Goal: Communication & Community: Answer question/provide support

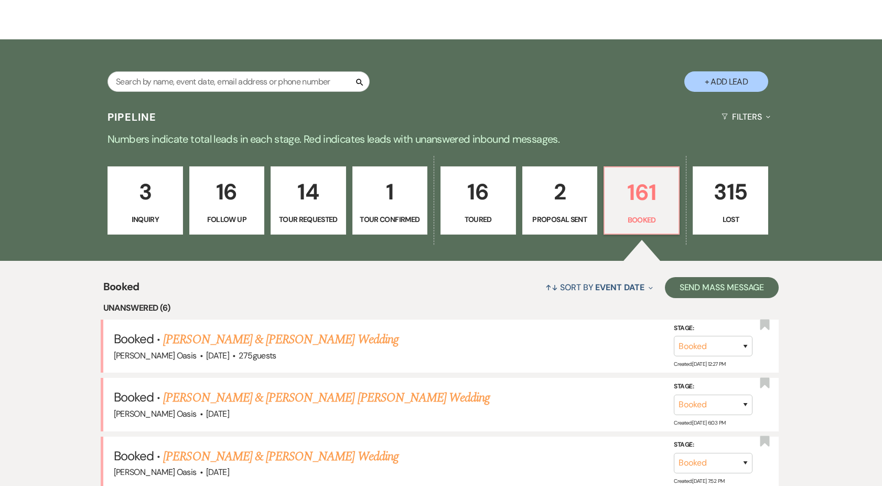
scroll to position [159, 0]
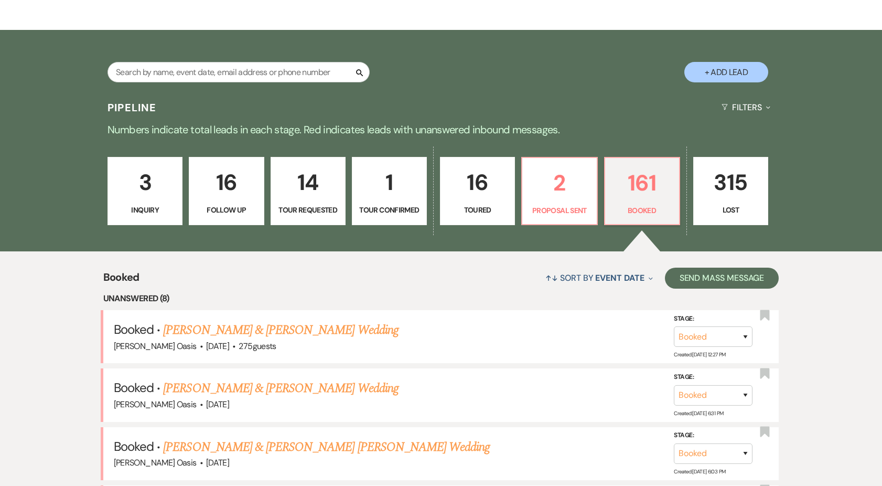
scroll to position [167, 0]
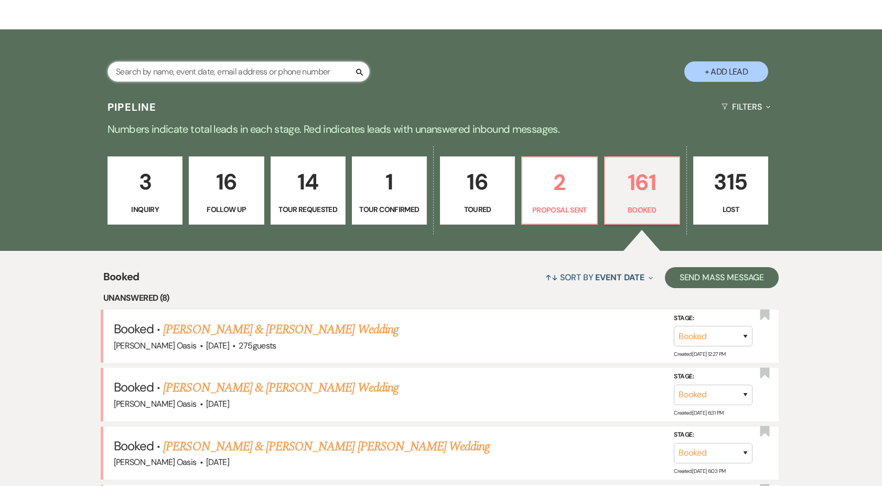
click at [273, 77] on input "text" at bounding box center [238, 71] width 262 height 20
type input "[PERSON_NAME]"
select select "8"
select select "5"
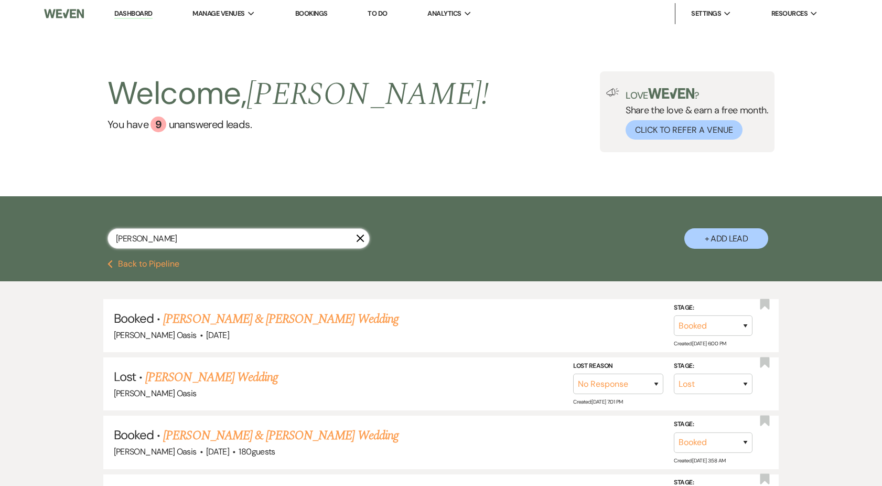
type input "[PERSON_NAME]"
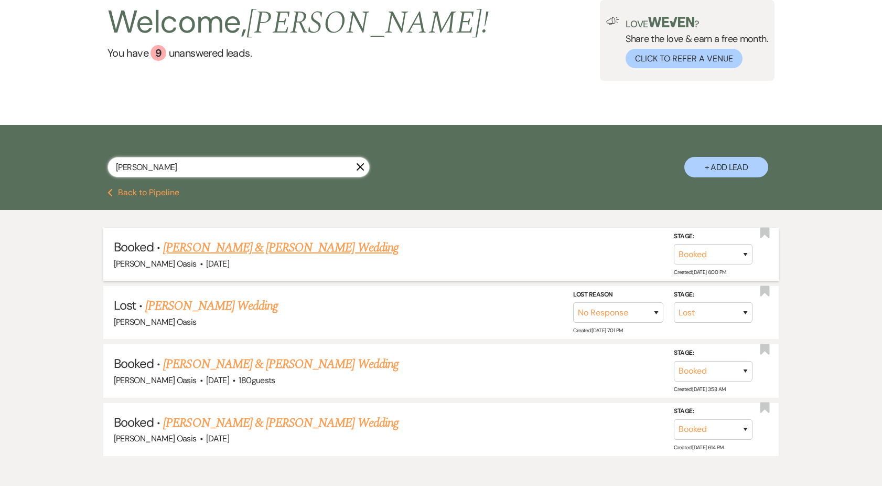
scroll to position [72, 0]
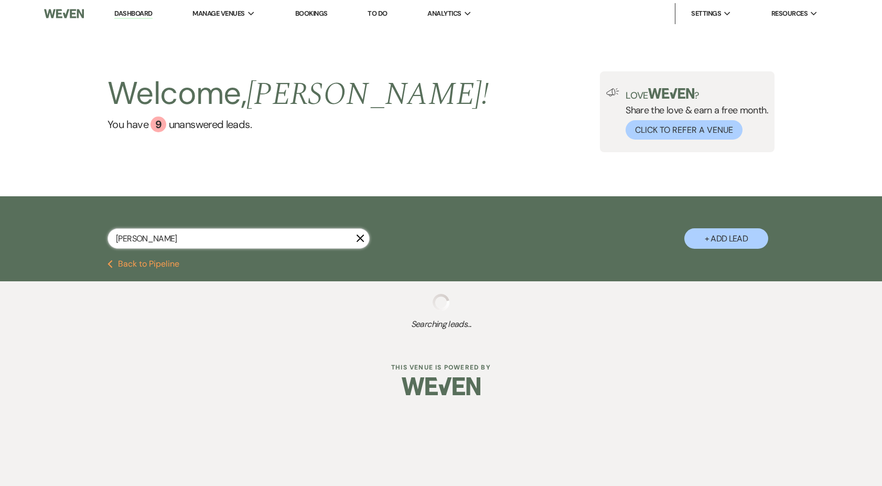
select select "8"
select select "5"
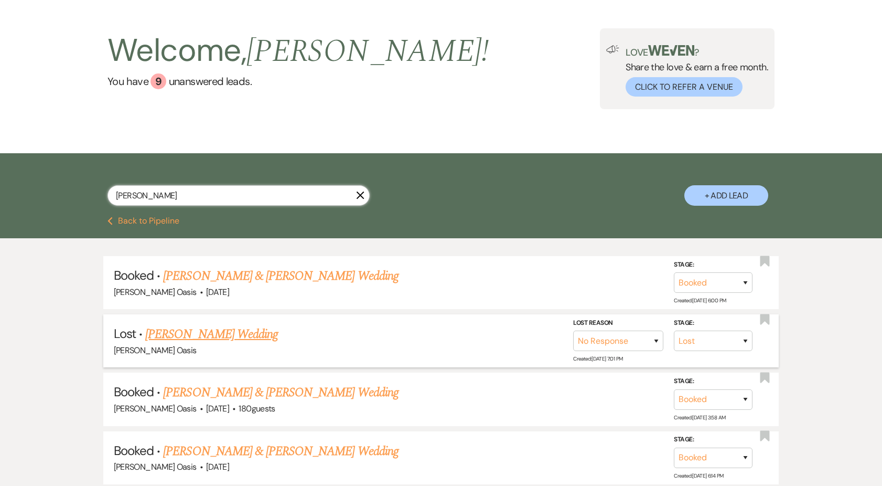
scroll to position [47, 0]
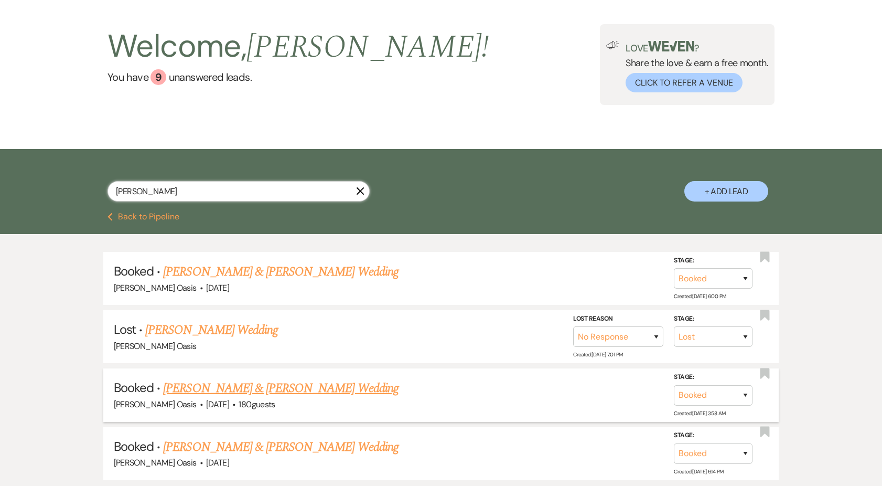
type input "[PERSON_NAME]"
click at [270, 389] on link "[PERSON_NAME] & [PERSON_NAME] Wedding" at bounding box center [280, 388] width 235 height 19
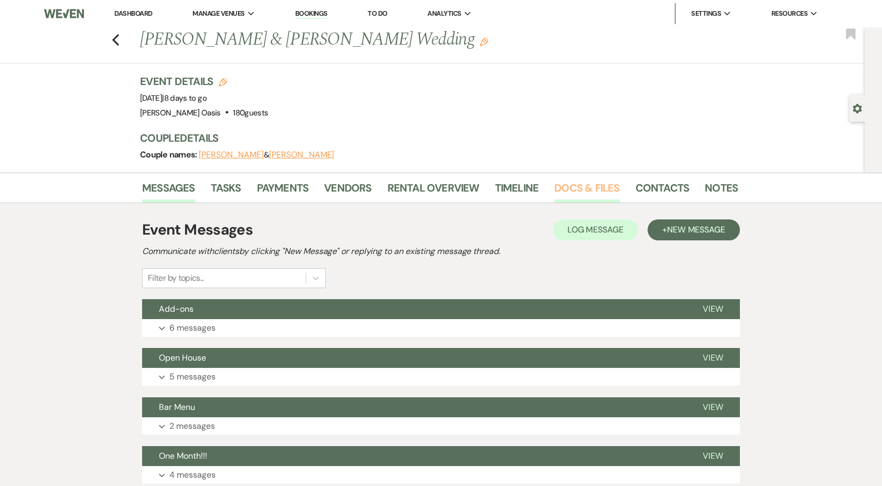
click at [584, 195] on link "Docs & Files" at bounding box center [586, 190] width 65 height 23
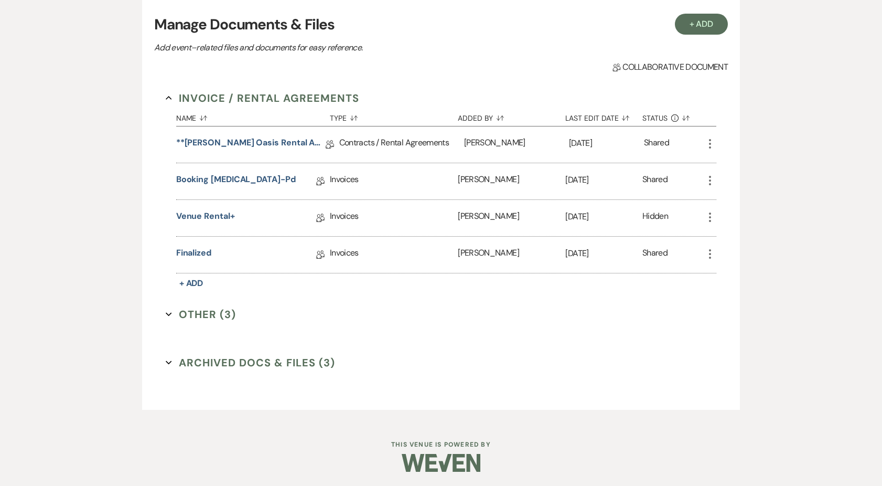
scroll to position [216, 0]
click at [201, 253] on link "finalized" at bounding box center [193, 255] width 35 height 16
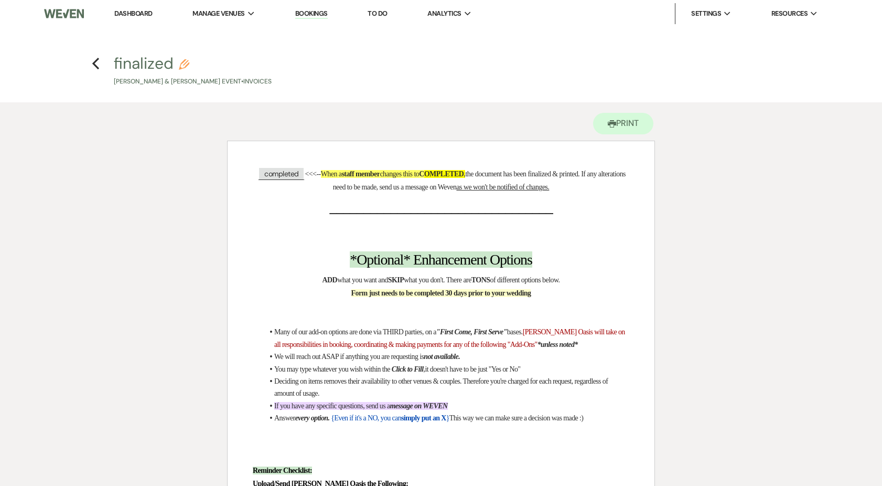
click at [102, 68] on h4 "Previous finalized Pencil [PERSON_NAME] & [PERSON_NAME] Event • Invoices" at bounding box center [440, 69] width 755 height 34
click at [97, 68] on use "button" at bounding box center [95, 64] width 7 height 12
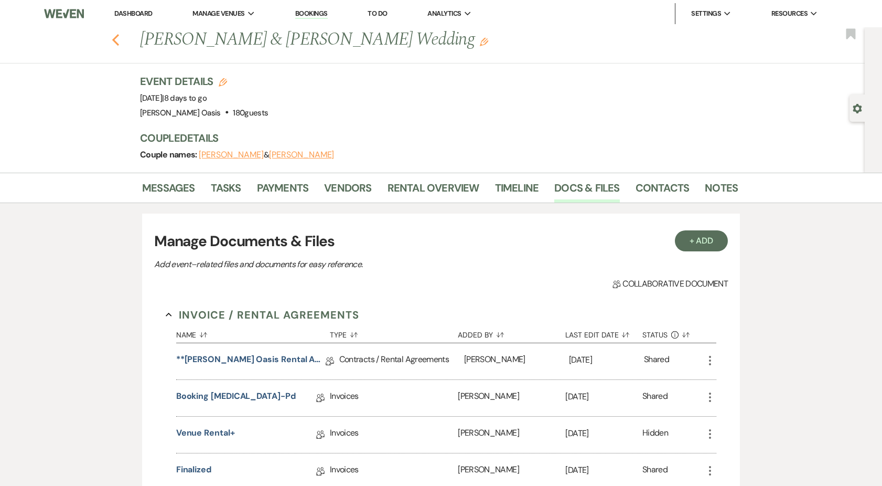
click at [119, 40] on icon "Previous" at bounding box center [116, 40] width 8 height 13
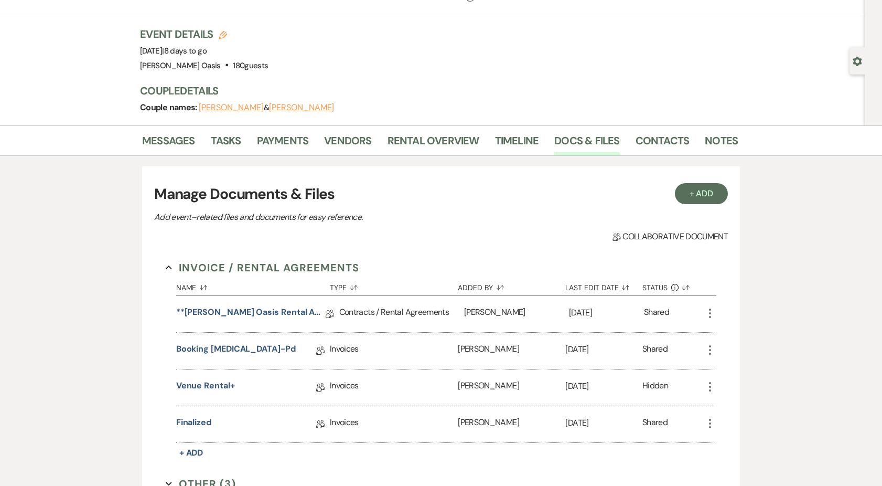
select select "8"
select select "5"
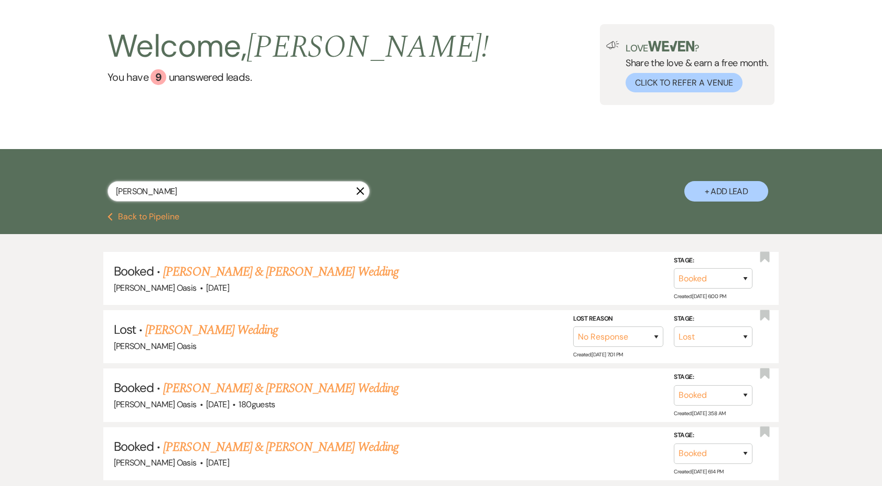
drag, startPoint x: 155, startPoint y: 192, endPoint x: 81, endPoint y: 190, distance: 73.4
click at [82, 191] on div "[PERSON_NAME] + Add Lead" at bounding box center [440, 182] width 755 height 56
type input "rose"
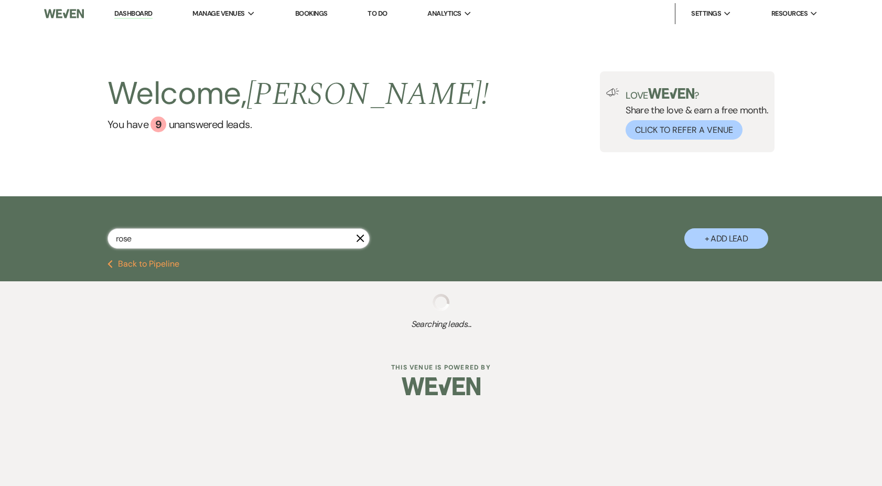
select select "8"
select select "4"
select select "8"
select select "4"
select select "8"
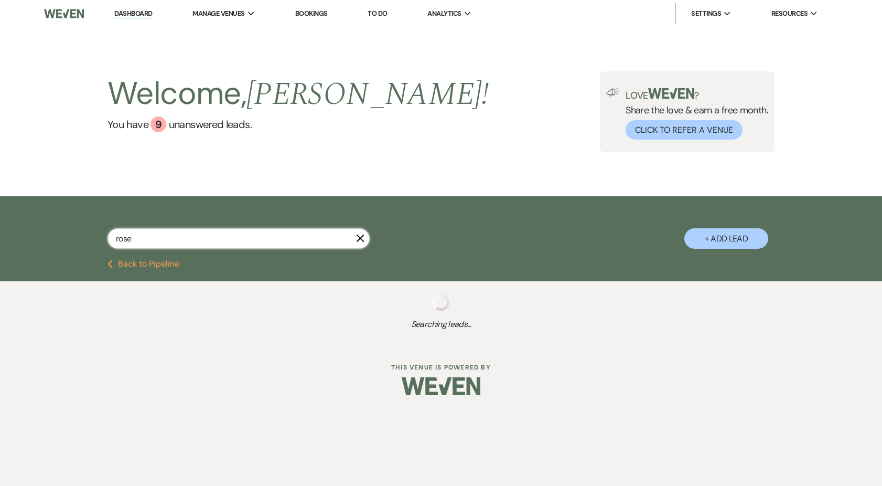
select select "8"
select select "5"
select select "8"
select select "7"
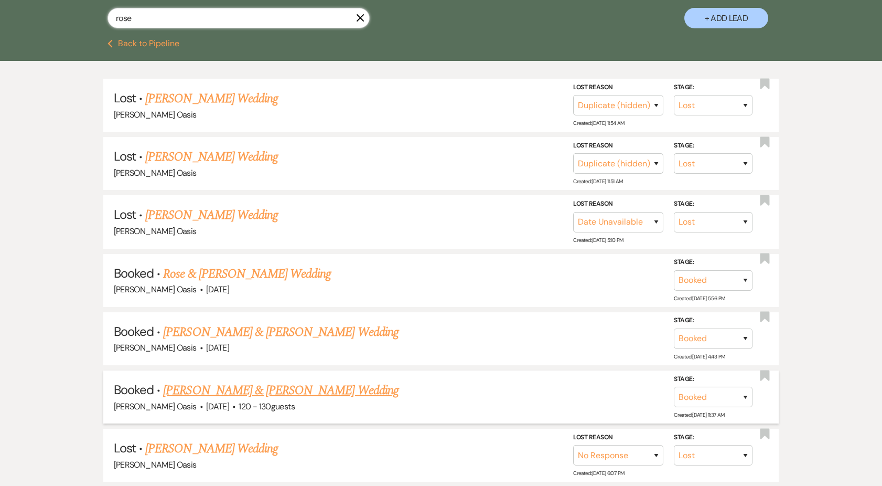
scroll to position [224, 0]
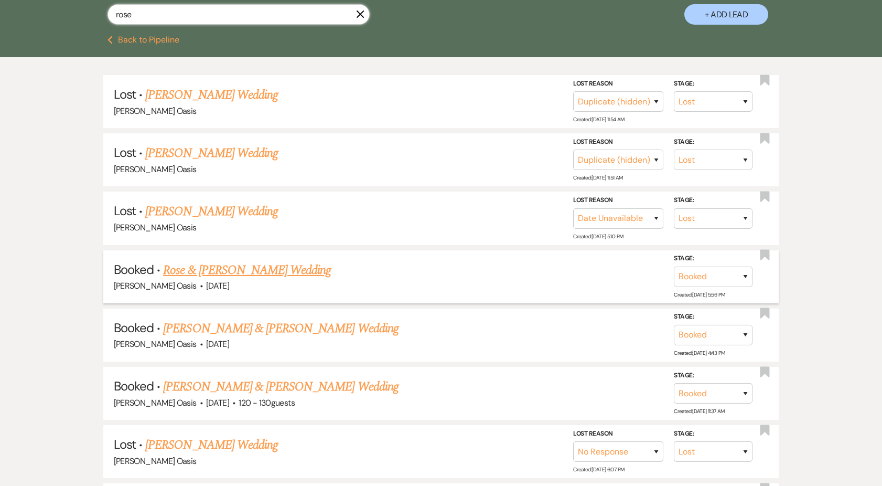
type input "rose"
click at [231, 264] on link "Rose & [PERSON_NAME] Wedding" at bounding box center [247, 270] width 168 height 19
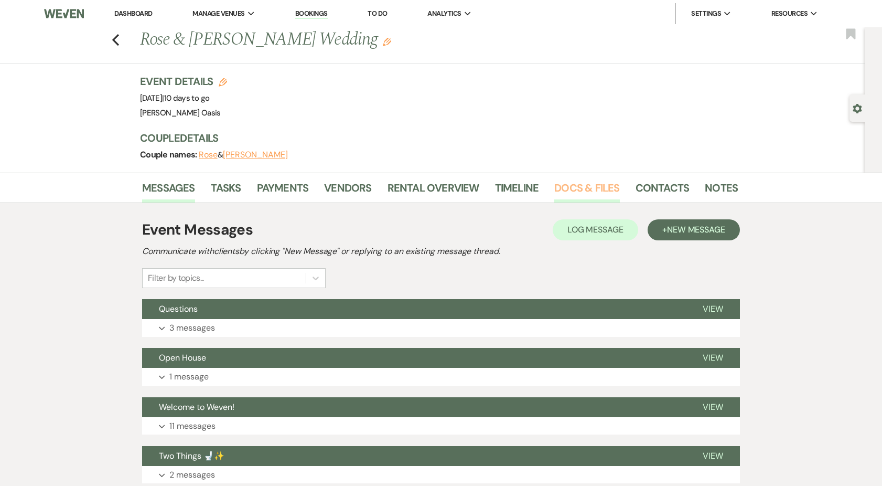
click at [566, 183] on link "Docs & Files" at bounding box center [586, 190] width 65 height 23
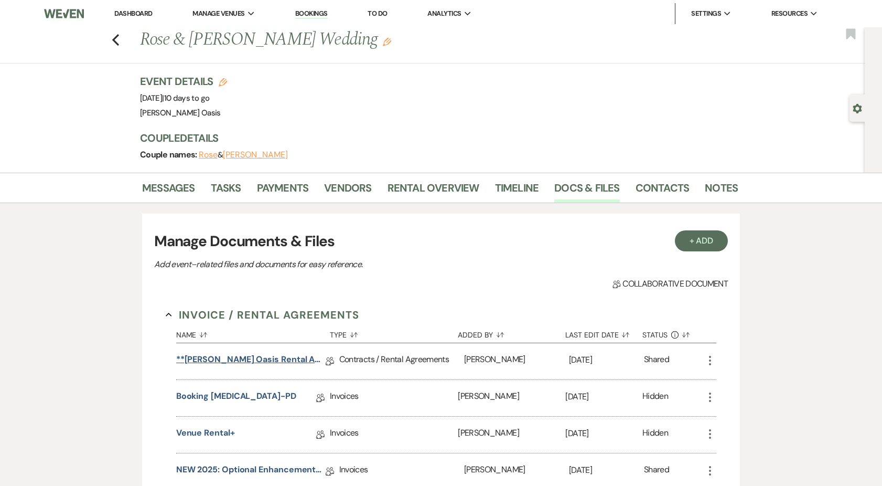
click at [257, 363] on link "**[PERSON_NAME] Oasis Rental Agreement**" at bounding box center [250, 361] width 149 height 16
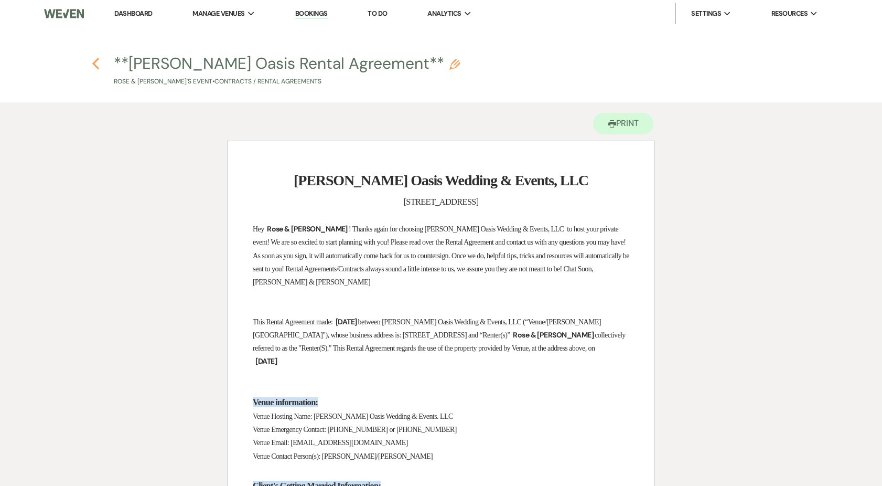
click at [95, 66] on use "button" at bounding box center [95, 64] width 7 height 12
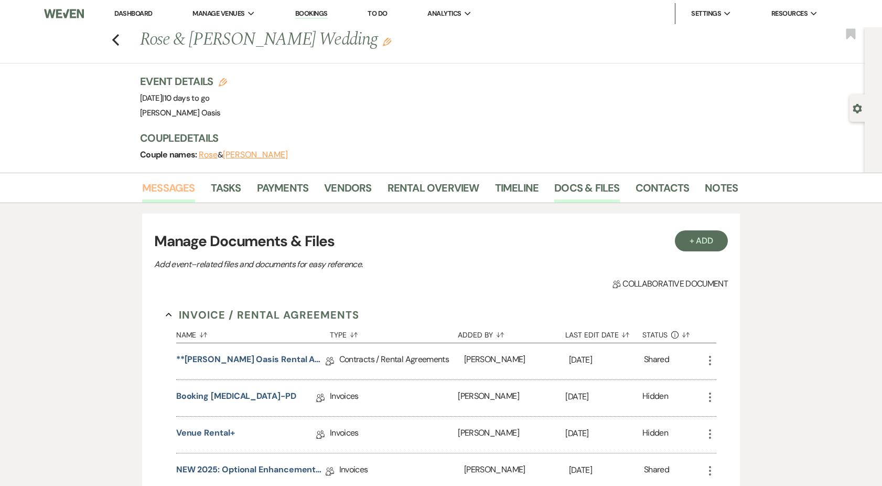
click at [173, 191] on link "Messages" at bounding box center [168, 190] width 53 height 23
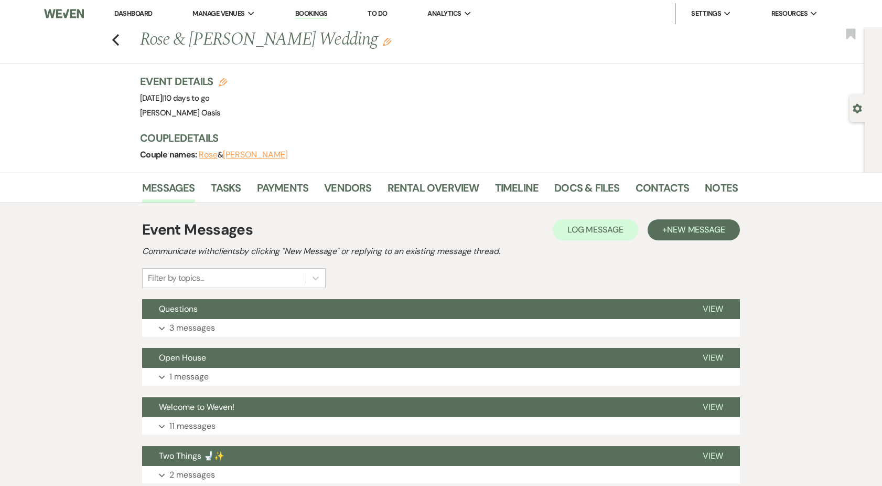
click at [476, 0] on nav "Dashboard Manage Venues Expand [PERSON_NAME] Oasis [PERSON_NAME] Oasis Transpor…" at bounding box center [441, 13] width 882 height 27
click at [133, 11] on link "Dashboard" at bounding box center [133, 13] width 38 height 9
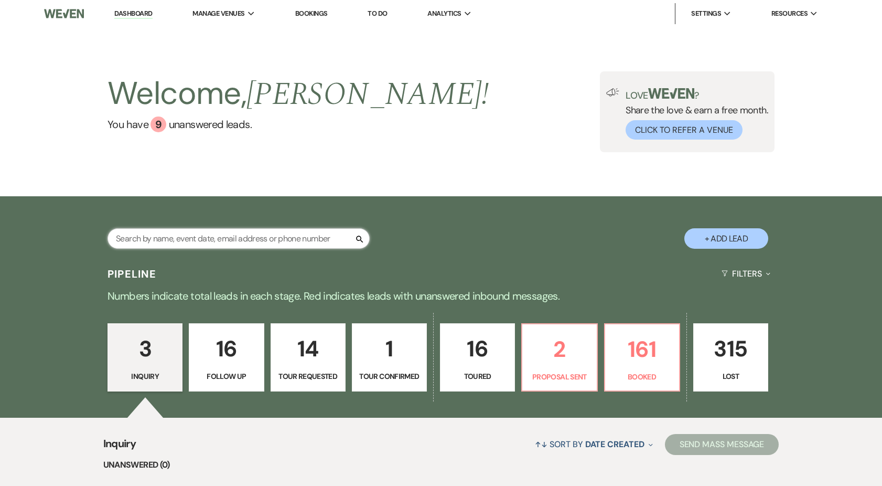
click at [303, 243] on input "text" at bounding box center [238, 238] width 262 height 20
type input "madi"
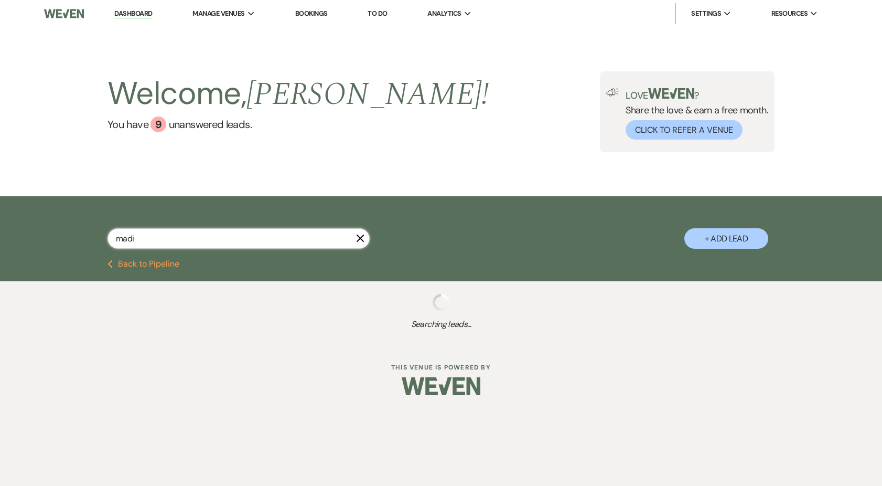
select select "8"
select select "5"
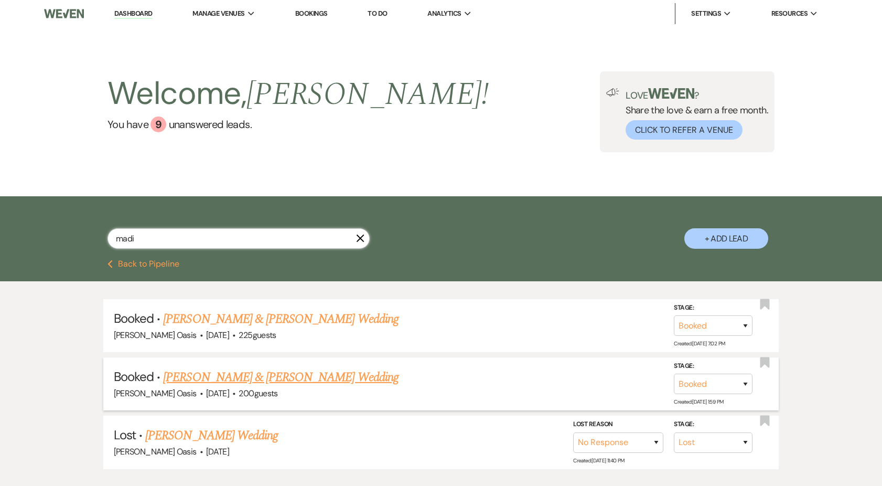
type input "madi"
click at [293, 372] on link "[PERSON_NAME] & [PERSON_NAME] Wedding" at bounding box center [280, 377] width 235 height 19
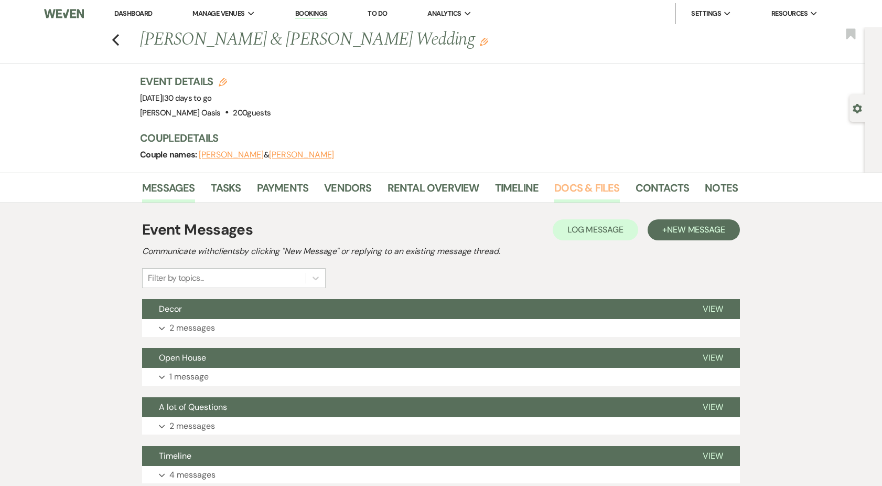
click at [580, 186] on link "Docs & Files" at bounding box center [586, 190] width 65 height 23
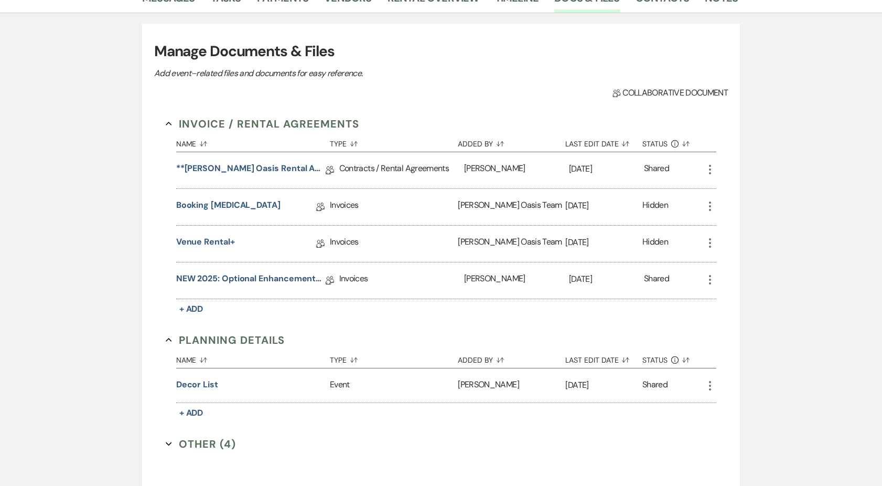
scroll to position [189, 0]
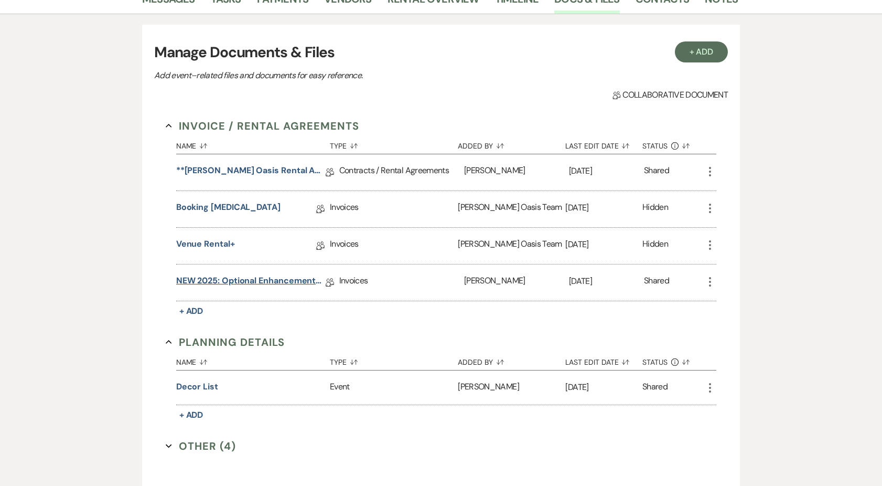
click at [280, 281] on link "NEW 2025: Optional Enhancements + Information" at bounding box center [250, 282] width 149 height 16
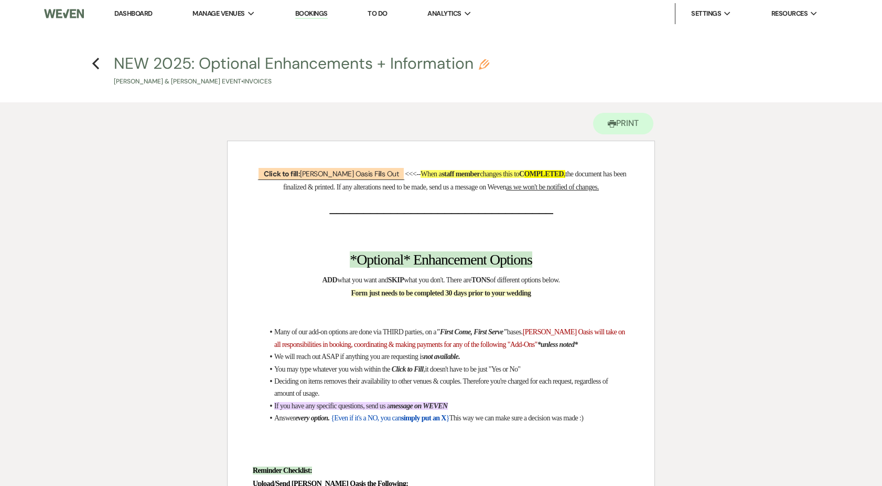
click at [93, 71] on h4 "Previous NEW 2025: Optional Enhancements + Information Pencil [PERSON_NAME] & […" at bounding box center [440, 69] width 755 height 34
click at [93, 67] on icon "Previous" at bounding box center [96, 63] width 8 height 13
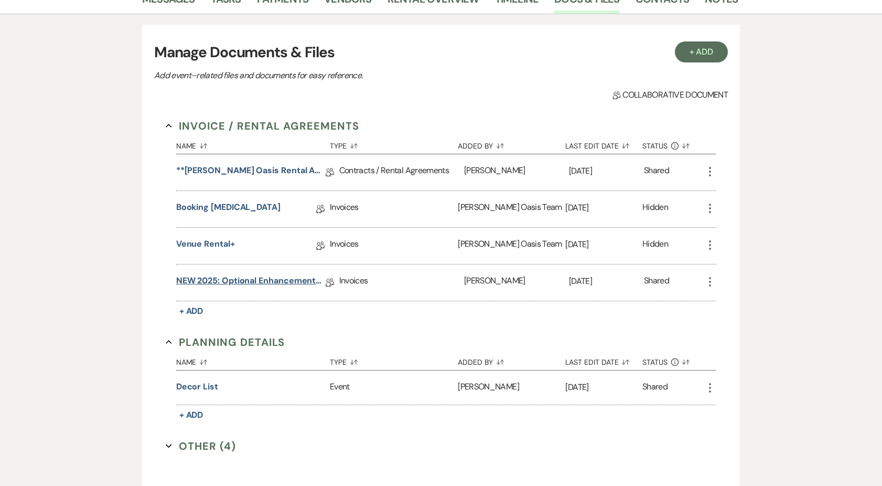
click at [217, 278] on link "NEW 2025: Optional Enhancements + Information" at bounding box center [250, 282] width 149 height 16
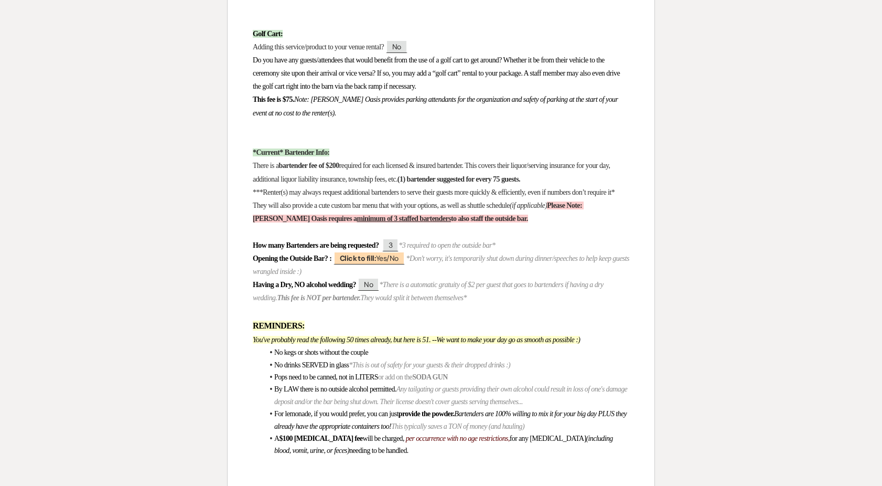
scroll to position [3441, 0]
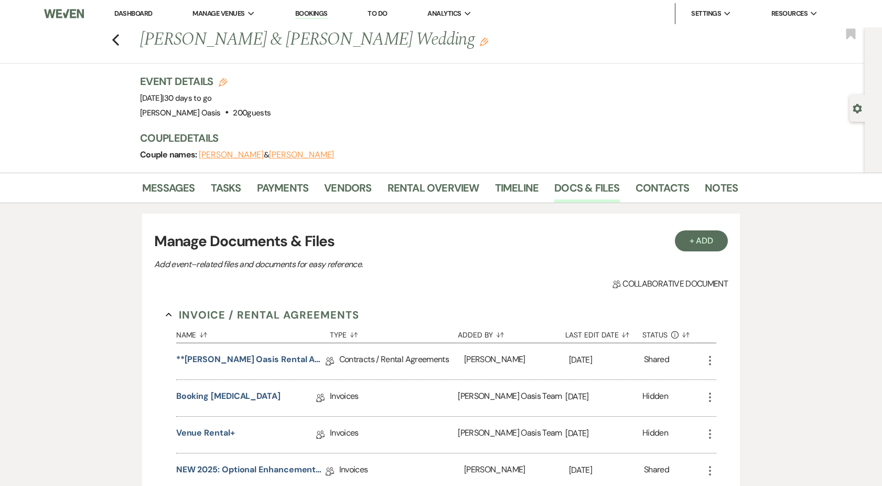
click at [130, 15] on link "Dashboard" at bounding box center [133, 13] width 38 height 9
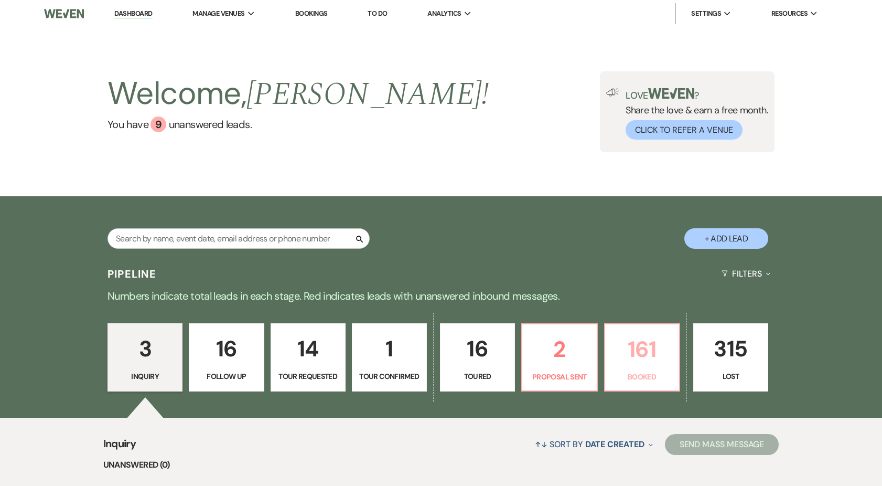
click at [622, 376] on p "Booked" at bounding box center [641, 377] width 61 height 12
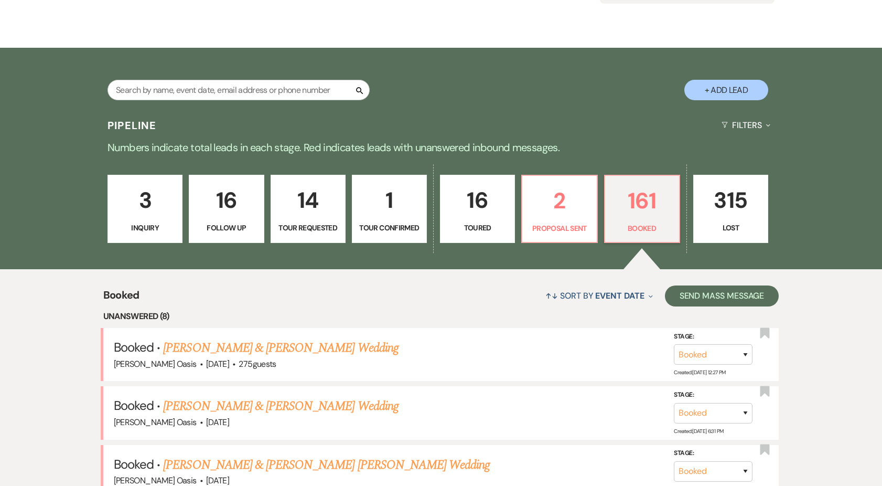
scroll to position [174, 0]
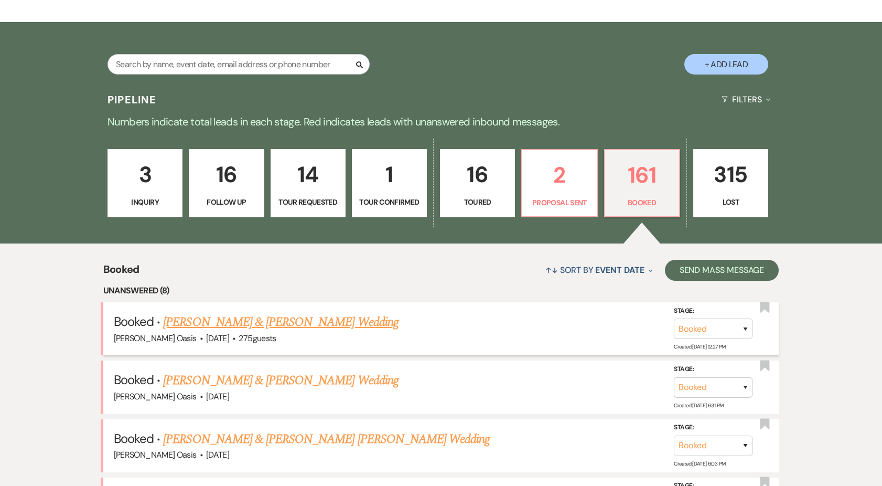
click at [289, 327] on link "[PERSON_NAME] & [PERSON_NAME] Wedding" at bounding box center [280, 321] width 235 height 19
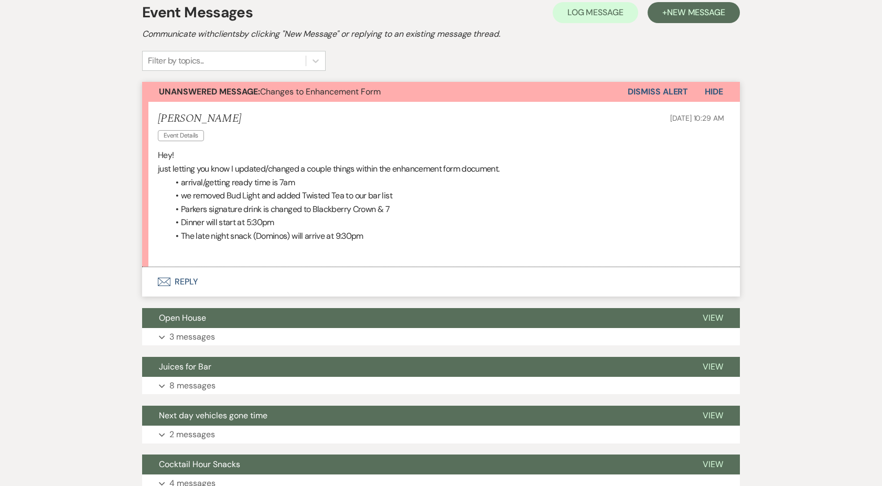
scroll to position [236, 0]
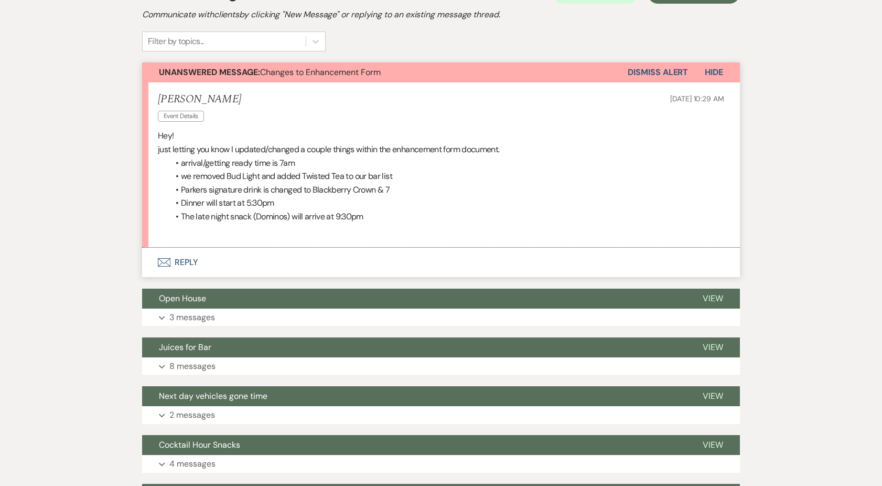
click at [265, 269] on button "Envelope Reply" at bounding box center [441, 261] width 598 height 29
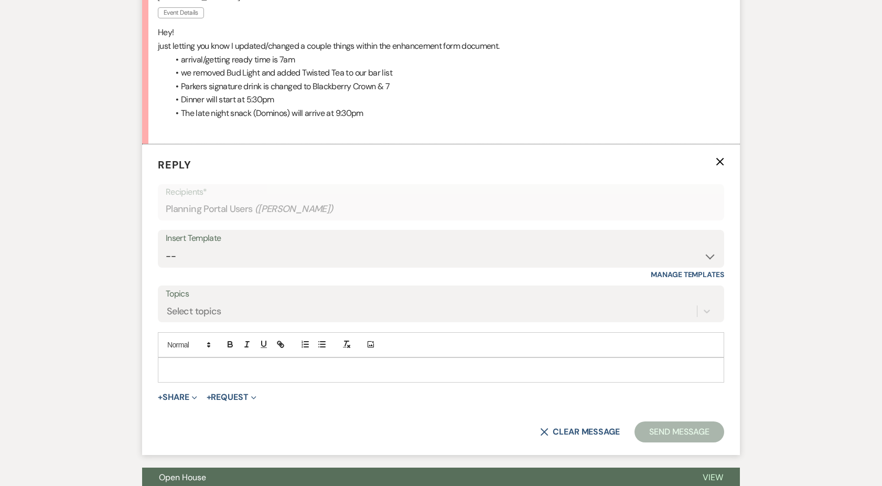
scroll to position [365, 0]
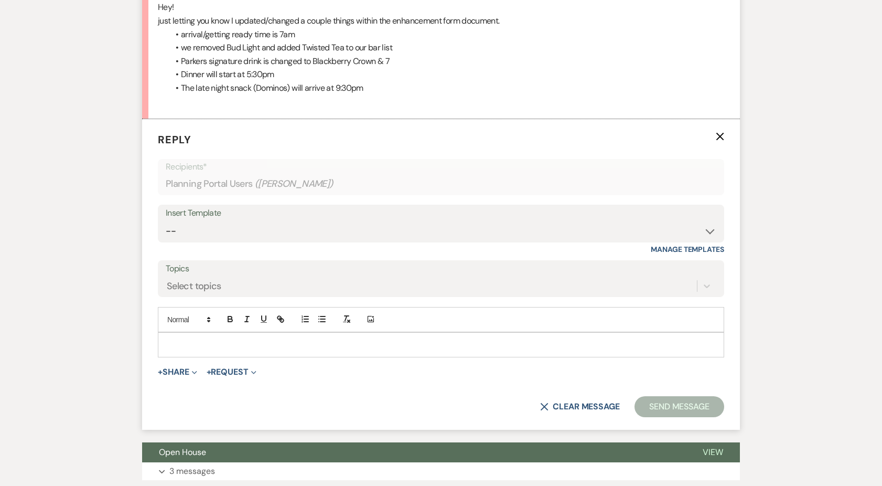
click at [274, 358] on form "Reply X Recipients* Planning Portal Users ( [PERSON_NAME] ) Insert Template -- …" at bounding box center [441, 274] width 598 height 310
click at [278, 347] on div at bounding box center [440, 344] width 565 height 24
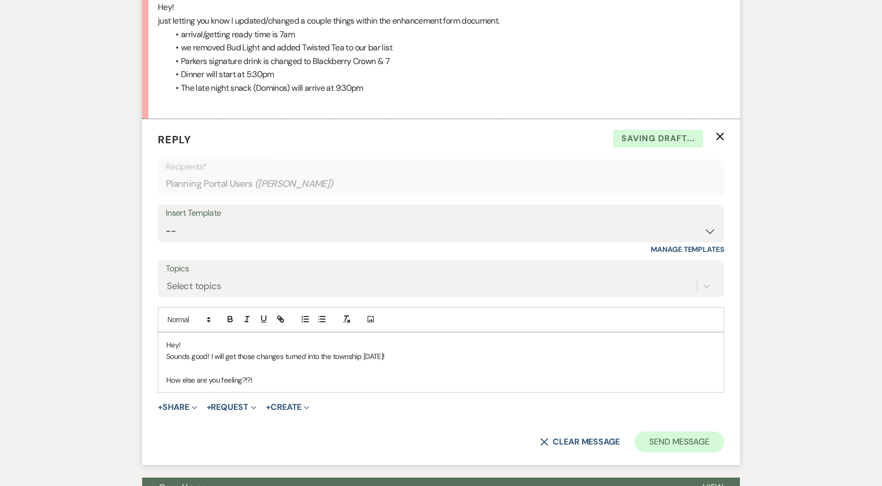
click at [663, 435] on button "Send Message" at bounding box center [679, 441] width 90 height 21
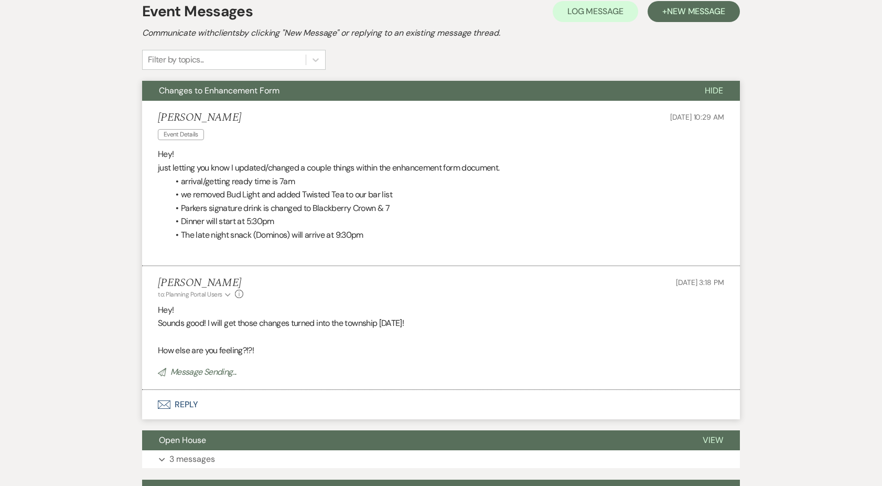
scroll to position [0, 0]
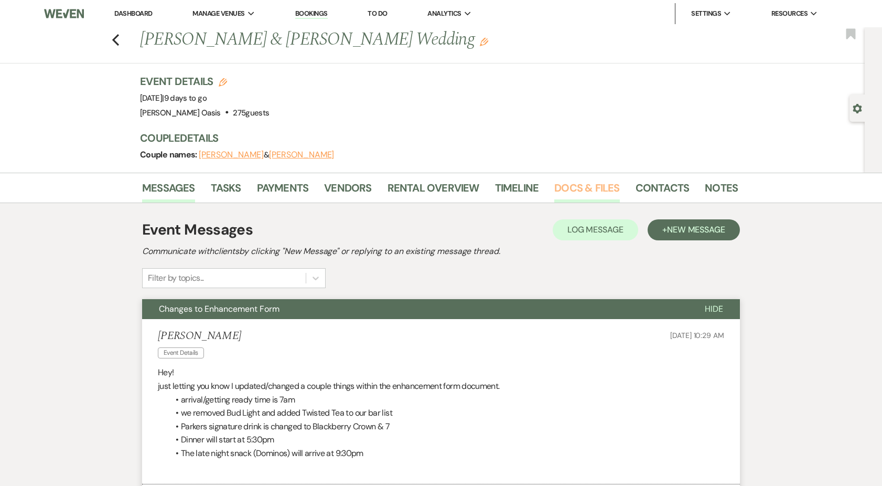
click at [575, 194] on link "Docs & Files" at bounding box center [586, 190] width 65 height 23
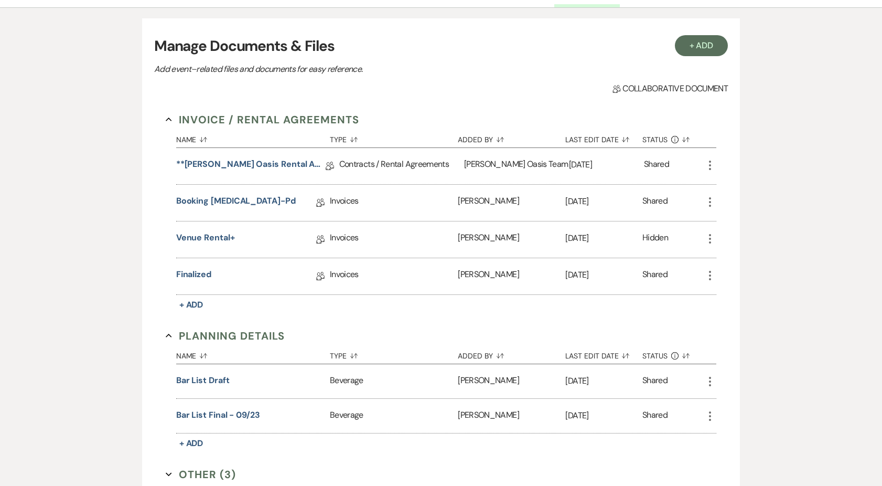
scroll to position [308, 0]
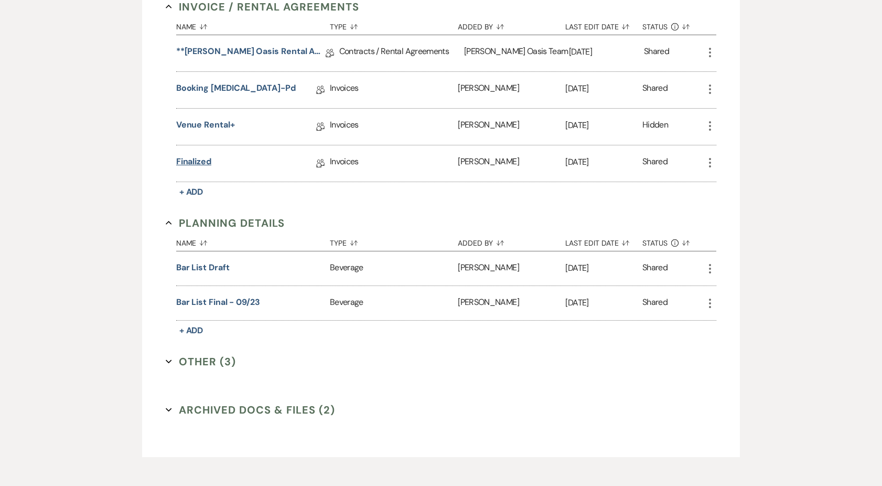
click at [200, 166] on link "Finalized" at bounding box center [193, 163] width 35 height 16
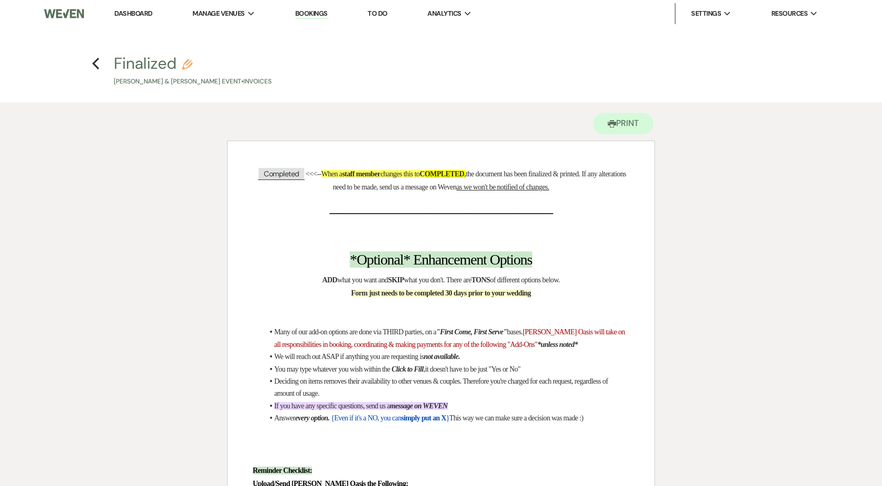
click at [128, 17] on link "Dashboard" at bounding box center [133, 13] width 38 height 9
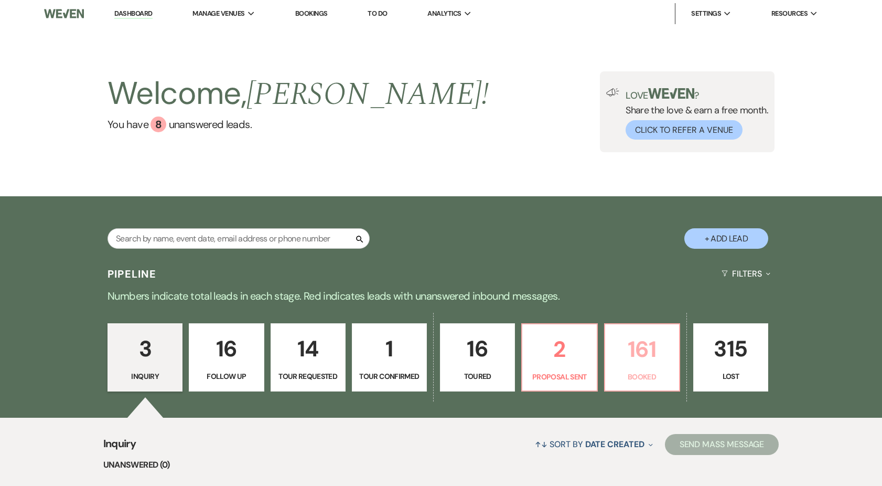
click at [619, 363] on p "161" at bounding box center [641, 348] width 61 height 35
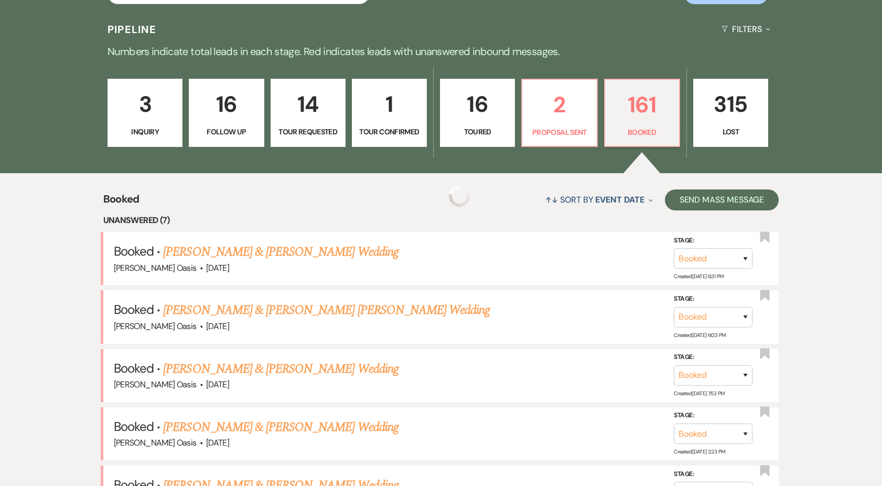
scroll to position [249, 0]
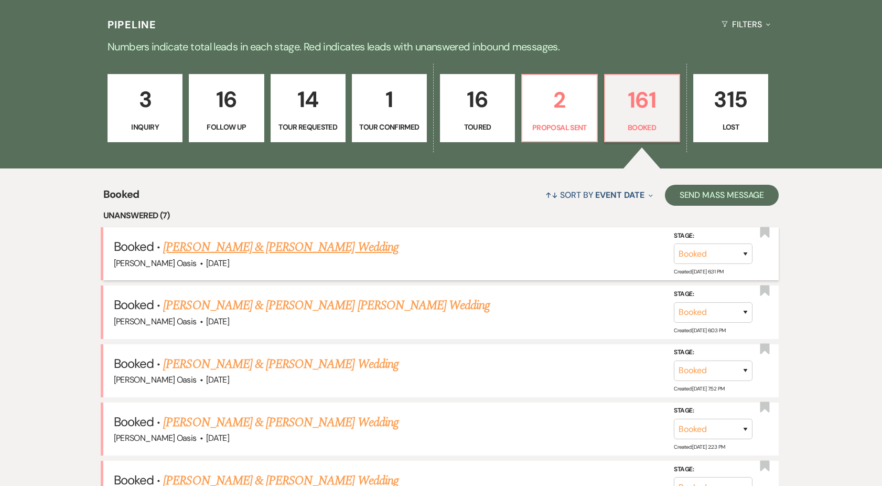
click at [256, 247] on link "[PERSON_NAME] & [PERSON_NAME] Wedding" at bounding box center [280, 247] width 235 height 19
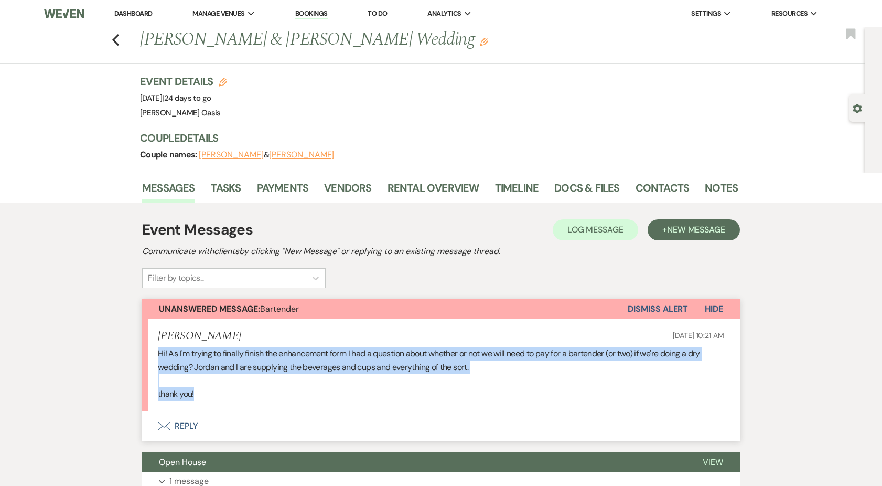
drag, startPoint x: 199, startPoint y: 396, endPoint x: 149, endPoint y: 353, distance: 66.1
click at [149, 353] on li "[PERSON_NAME] [DATE] 10:21 AM Hi! As I'm trying to finally finish the enhanceme…" at bounding box center [441, 365] width 598 height 92
copy div "Hi! As I'm trying to finally finish the enhancement form I had a question about…"
click at [580, 188] on link "Docs & Files" at bounding box center [586, 190] width 65 height 23
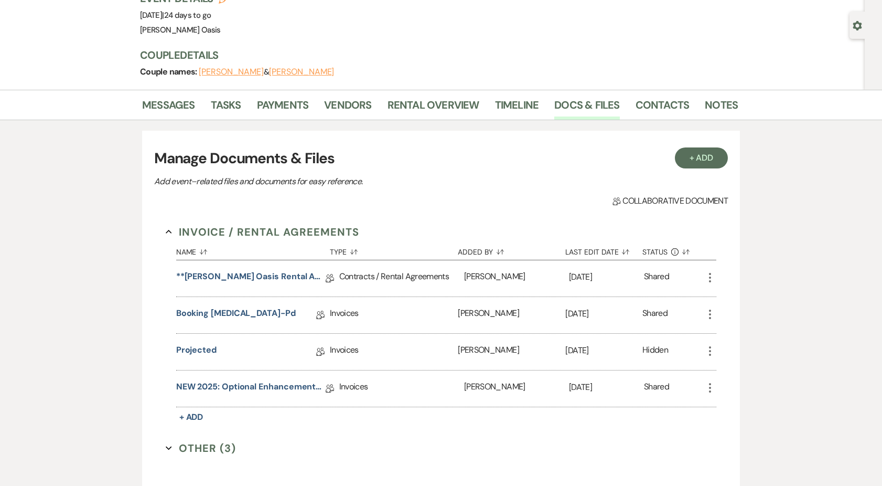
scroll to position [83, 0]
click at [222, 382] on link "NEW 2025: Optional Enhancements + Information" at bounding box center [250, 388] width 149 height 16
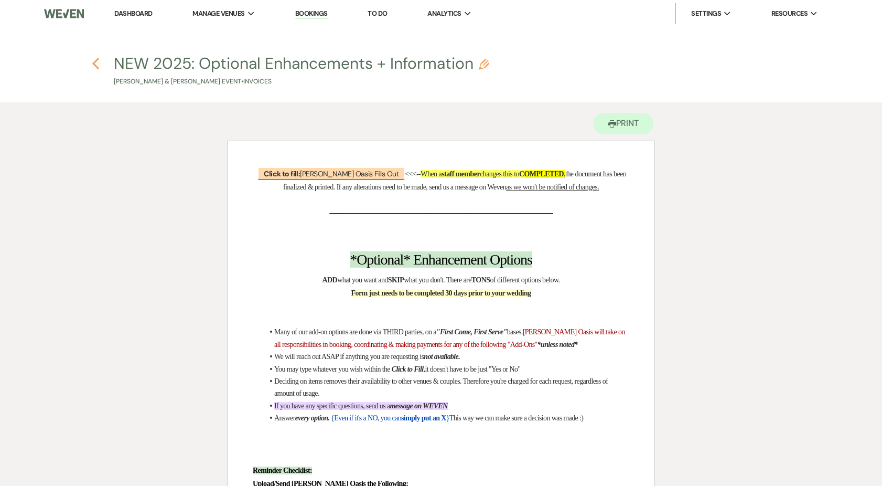
click at [96, 63] on icon "Previous" at bounding box center [96, 63] width 8 height 13
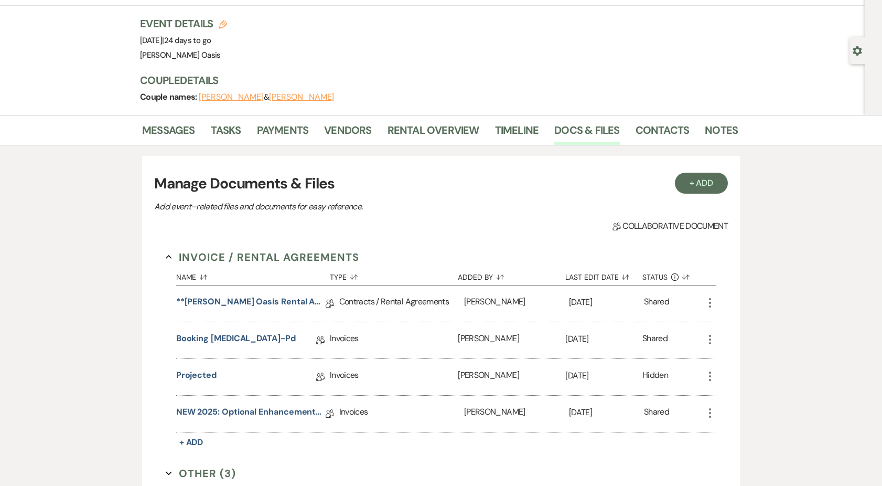
scroll to position [39, 0]
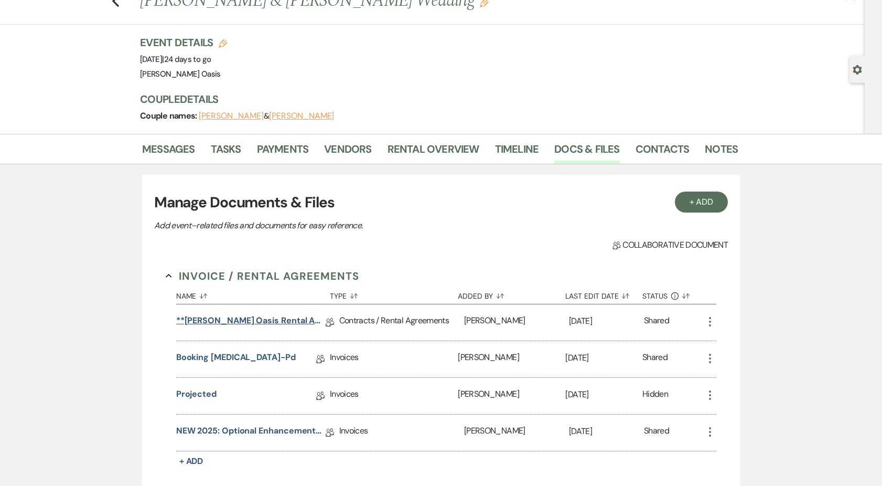
click at [262, 318] on link "**[PERSON_NAME] Oasis Rental Agreement**" at bounding box center [250, 322] width 149 height 16
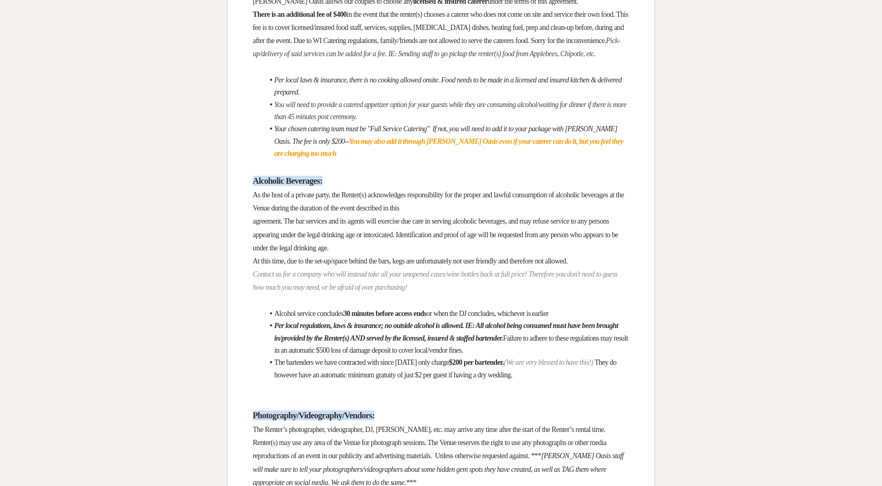
scroll to position [1513, 0]
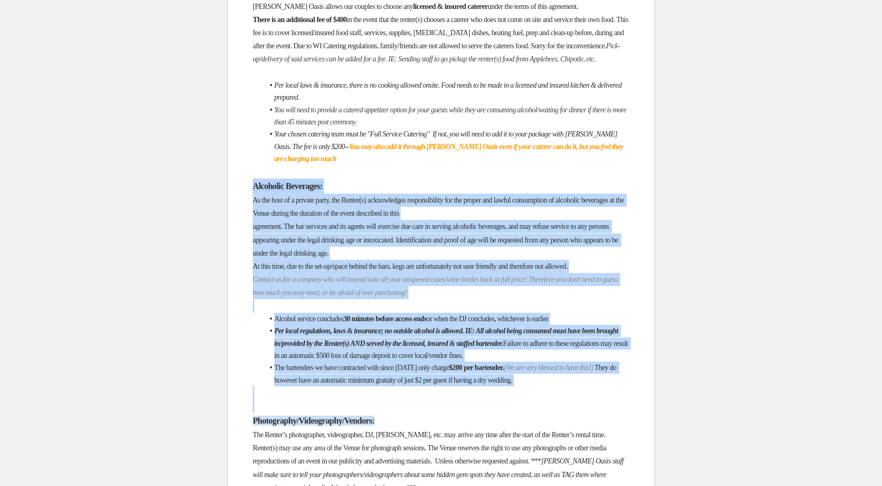
drag, startPoint x: 251, startPoint y: 435, endPoint x: 208, endPoint y: 198, distance: 240.4
copy div "Alcoholic Beverages: As the host of a private party, the Renter(s) acknowledges…"
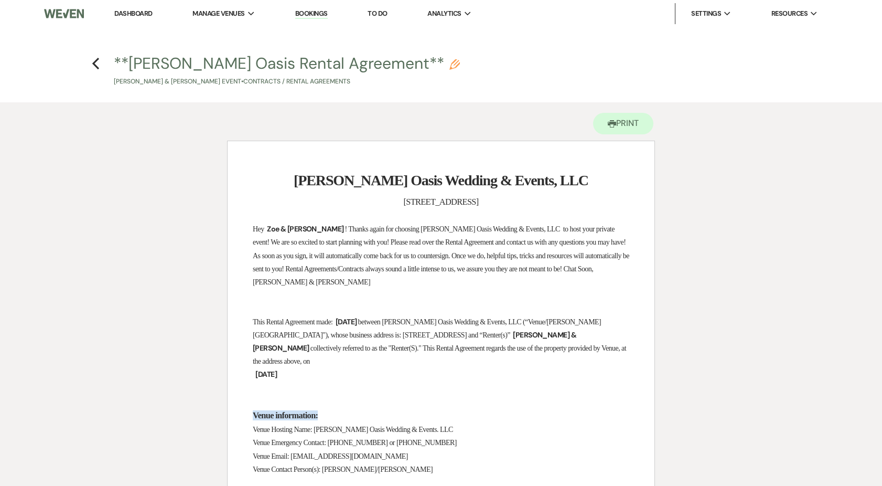
scroll to position [0, 0]
click at [91, 64] on h4 "Previous **[PERSON_NAME] Oasis Rental Agreement** Pencil [PERSON_NAME] & [PERSO…" at bounding box center [440, 69] width 755 height 34
click at [94, 60] on icon "Previous" at bounding box center [96, 63] width 8 height 13
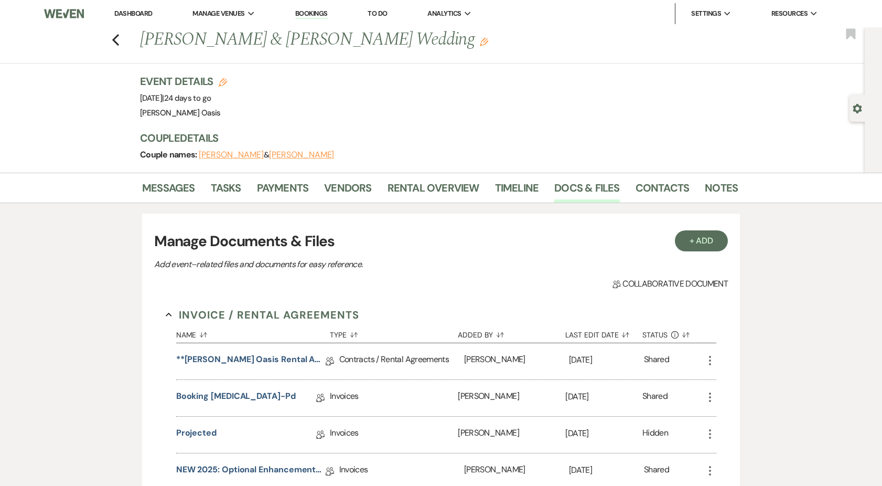
click at [133, 13] on link "Dashboard" at bounding box center [133, 13] width 38 height 9
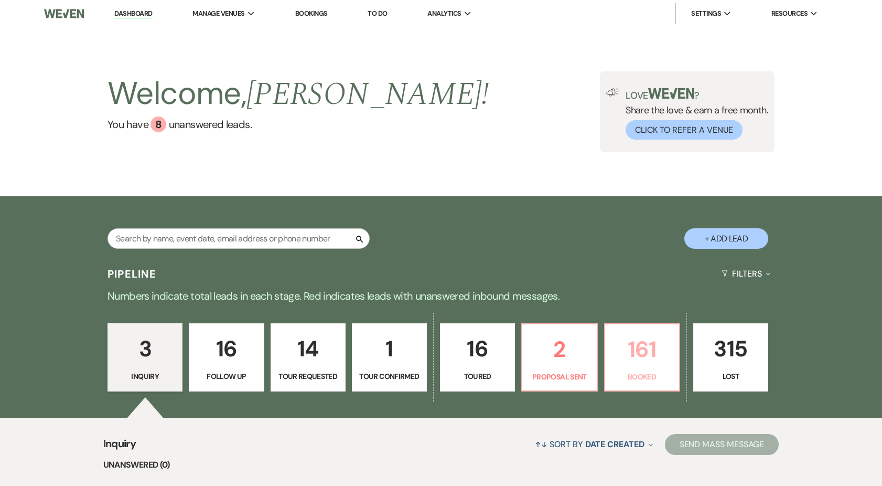
click at [610, 339] on link "161 Booked" at bounding box center [642, 357] width 76 height 68
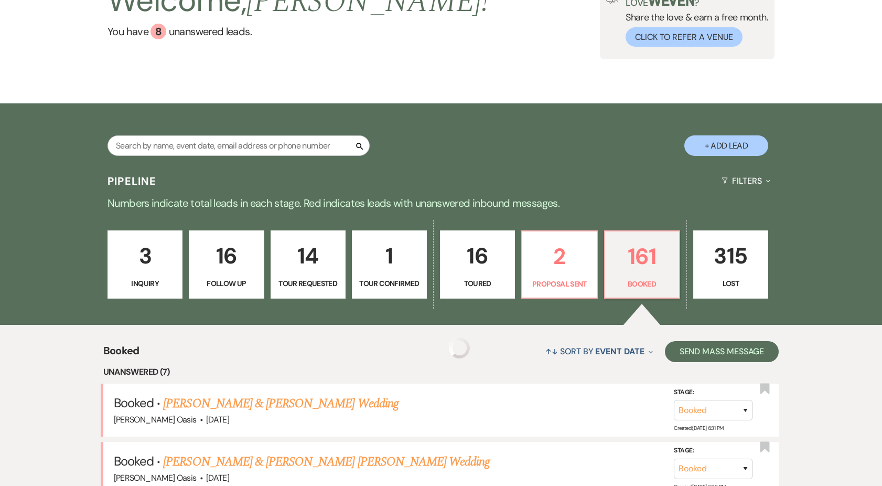
scroll to position [93, 0]
click at [278, 404] on link "[PERSON_NAME] & [PERSON_NAME] Wedding" at bounding box center [280, 403] width 235 height 19
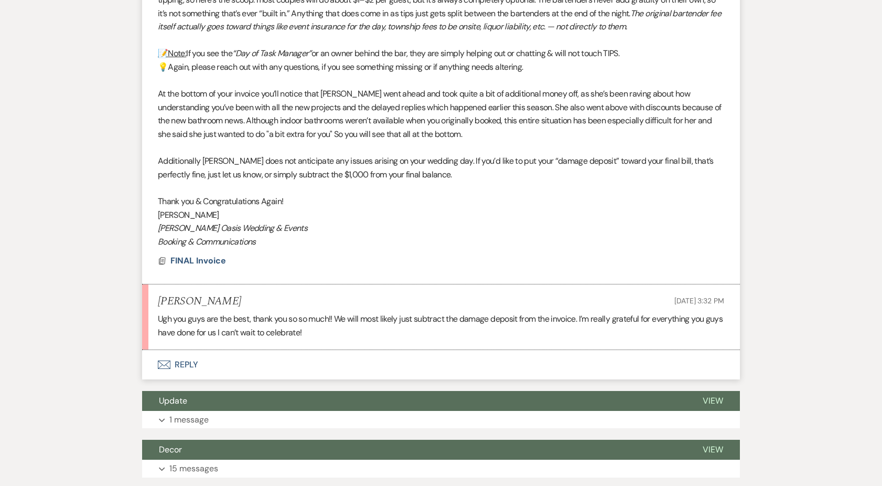
scroll to position [801, 0]
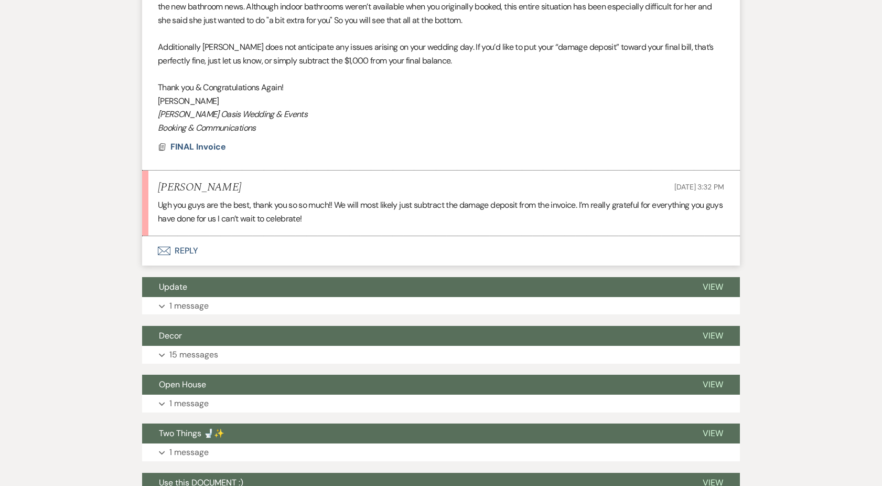
click at [276, 236] on button "Envelope Reply" at bounding box center [441, 250] width 598 height 29
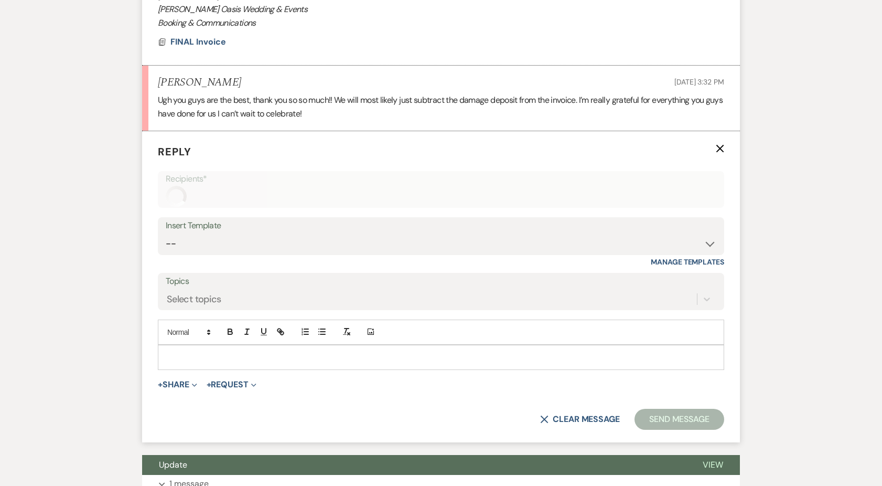
scroll to position [924, 0]
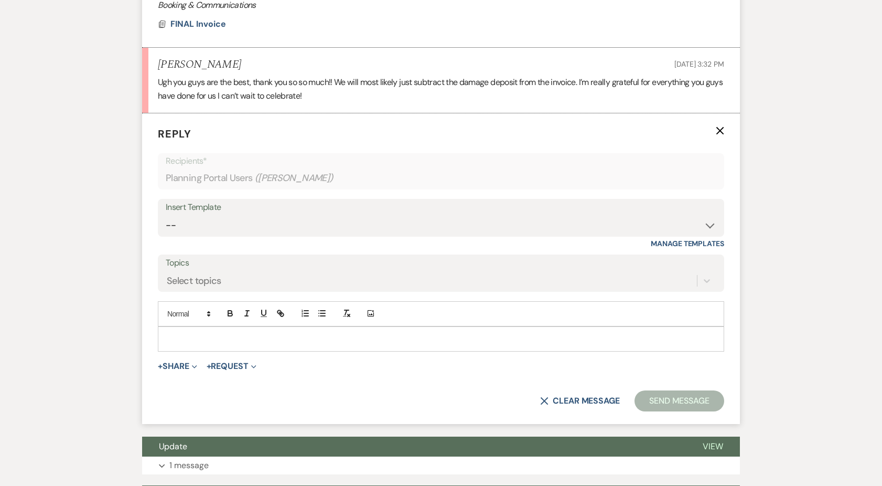
click at [265, 333] on p at bounding box center [440, 339] width 549 height 12
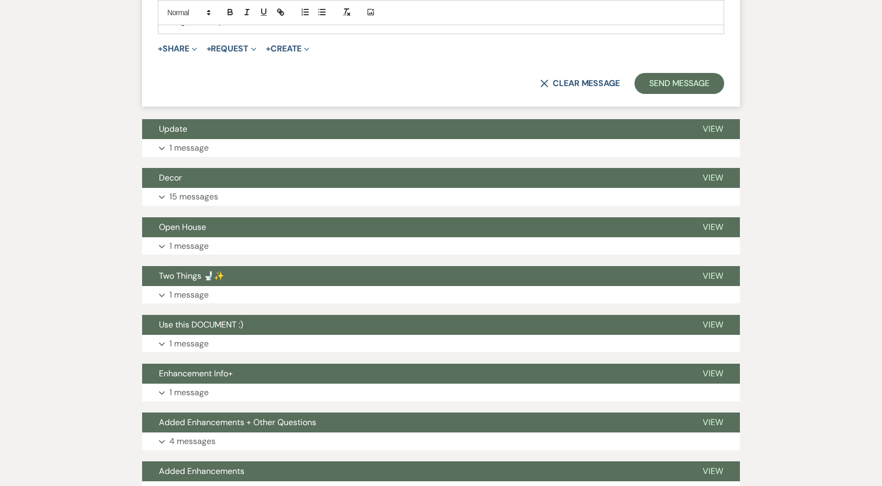
scroll to position [942, 0]
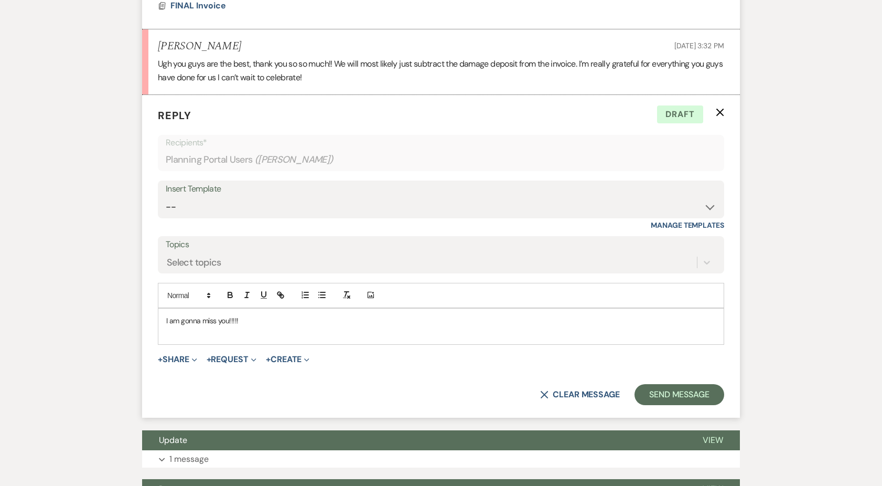
click at [264, 315] on p "I am gonna miss you!!!!!" at bounding box center [440, 321] width 549 height 12
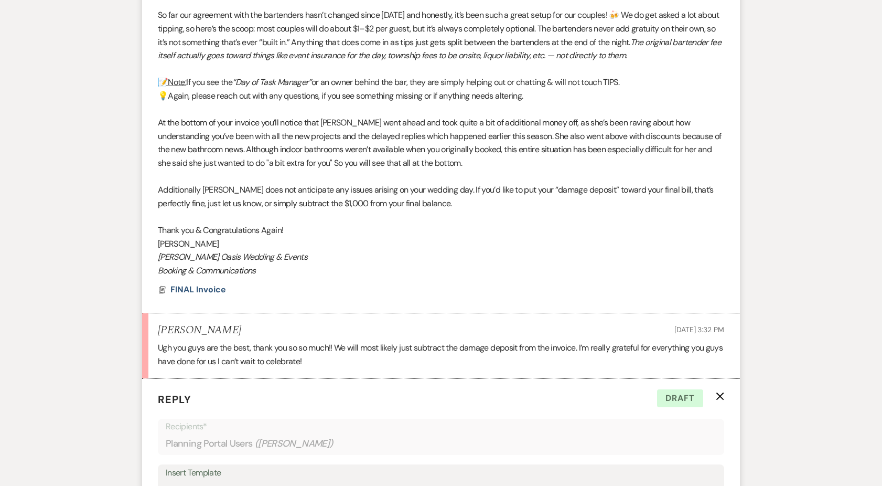
scroll to position [951, 0]
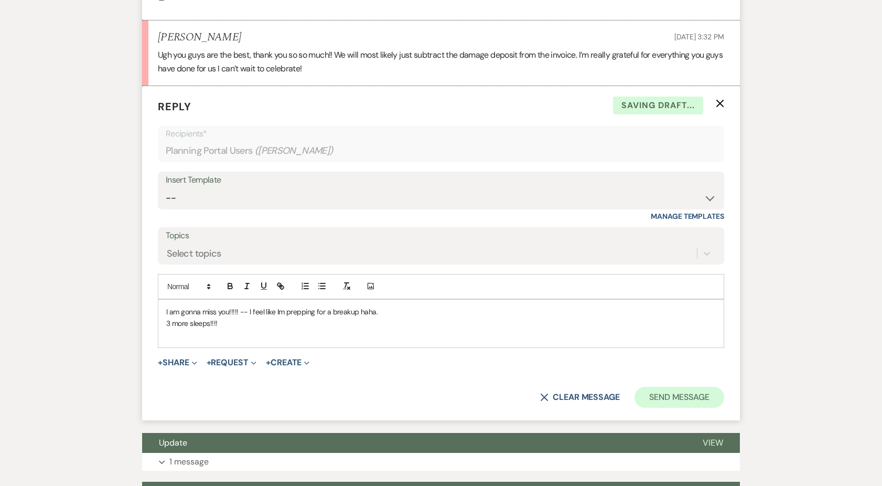
click at [652, 386] on button "Send Message" at bounding box center [679, 396] width 90 height 21
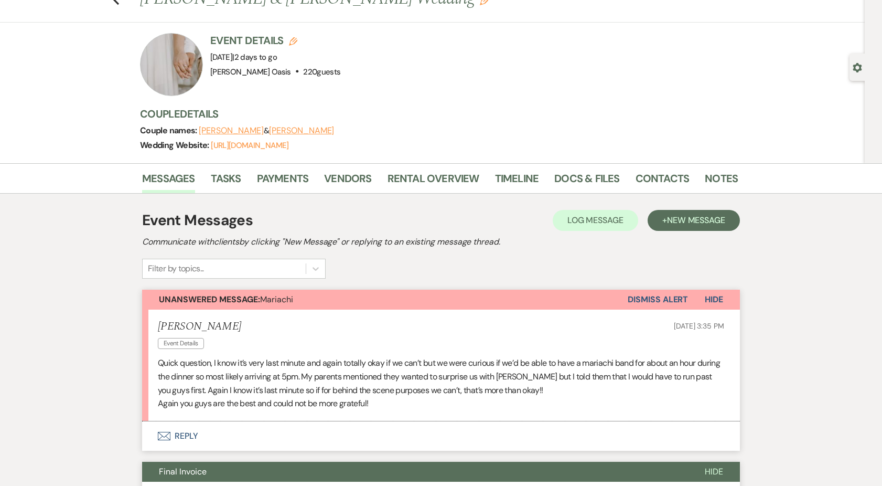
scroll to position [42, 0]
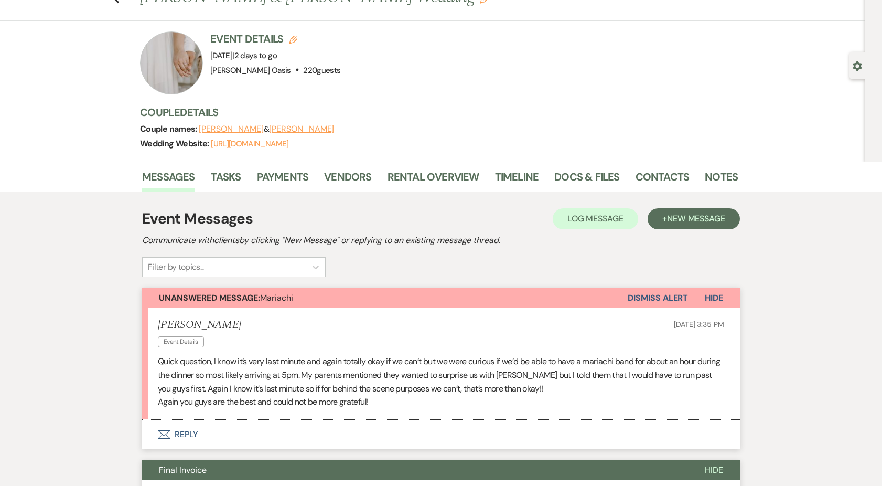
click at [335, 431] on button "Envelope Reply" at bounding box center [441, 433] width 598 height 29
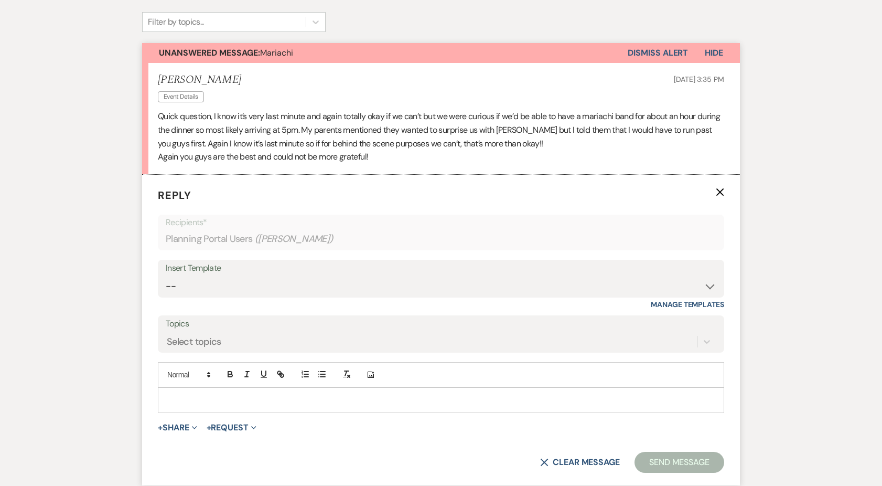
scroll to position [287, 0]
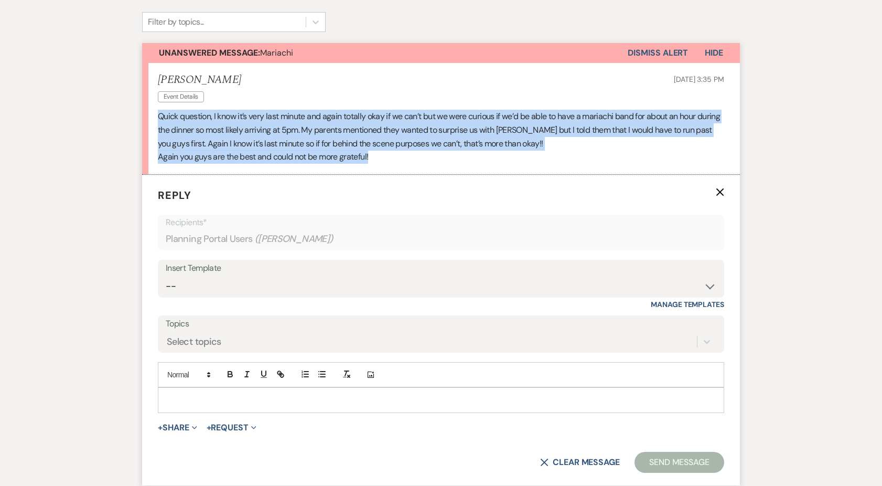
drag, startPoint x: 384, startPoint y: 155, endPoint x: 130, endPoint y: 114, distance: 257.6
copy div "Quick question, I know it’s very last minute and again totally okay if we can’t…"
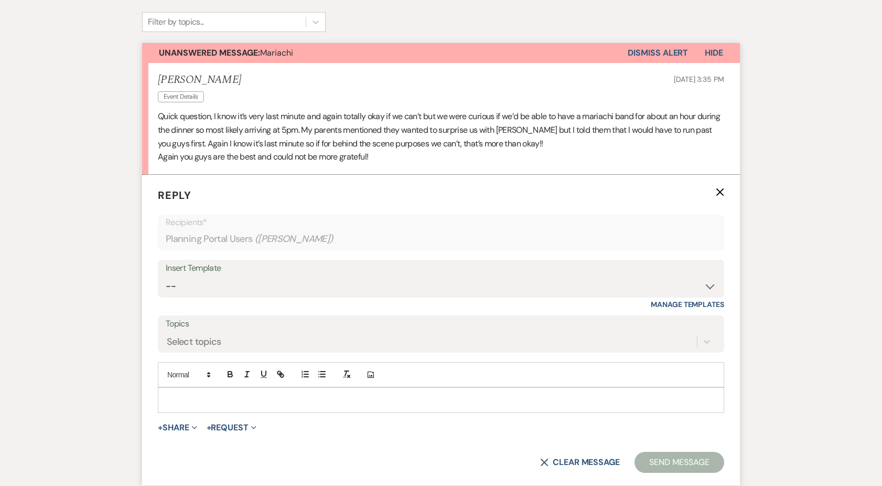
click at [334, 395] on p at bounding box center [440, 400] width 549 height 12
paste div
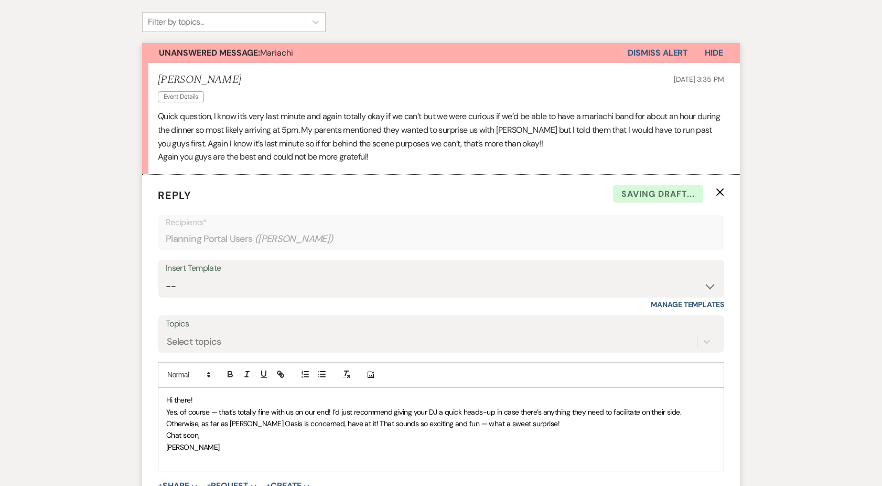
click at [189, 396] on span "Hi there!" at bounding box center [179, 399] width 26 height 9
click at [502, 423] on p "Yes, of course — that’s totally fine with us on our end! I’d just recommend giv…" at bounding box center [440, 418] width 549 height 24
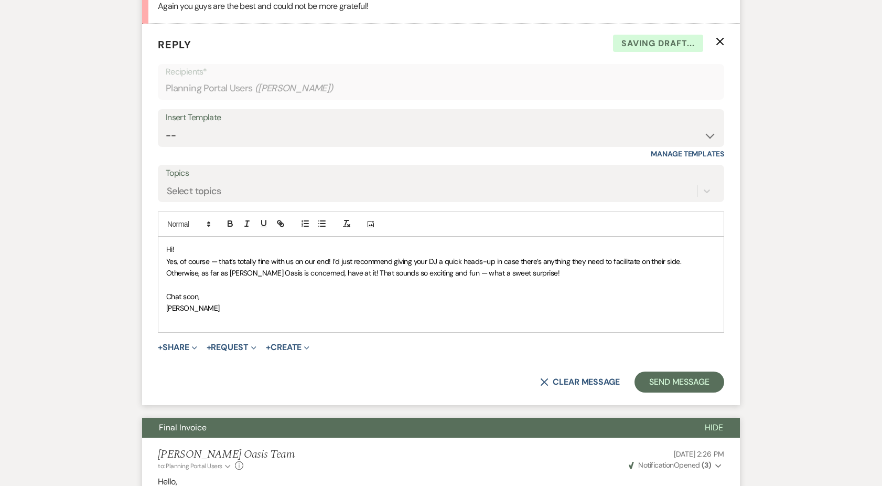
scroll to position [444, 0]
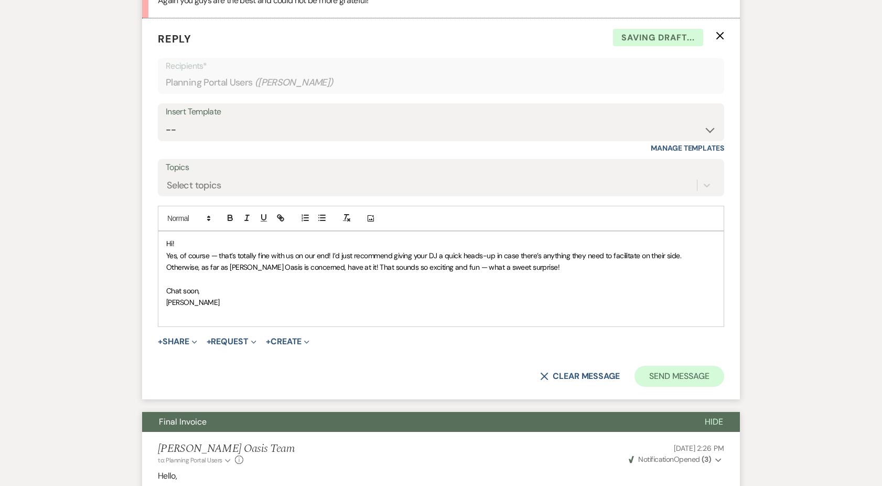
click at [666, 365] on button "Send Message" at bounding box center [679, 375] width 90 height 21
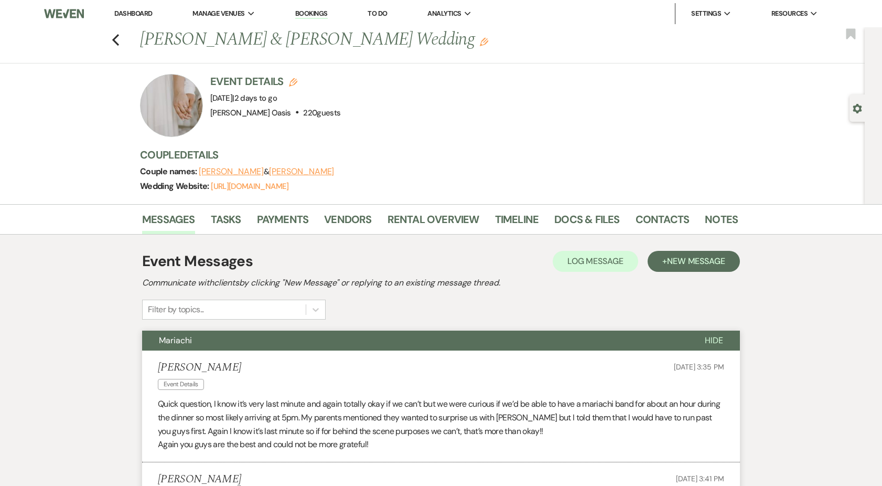
scroll to position [0, 0]
click at [114, 38] on use "button" at bounding box center [115, 40] width 7 height 12
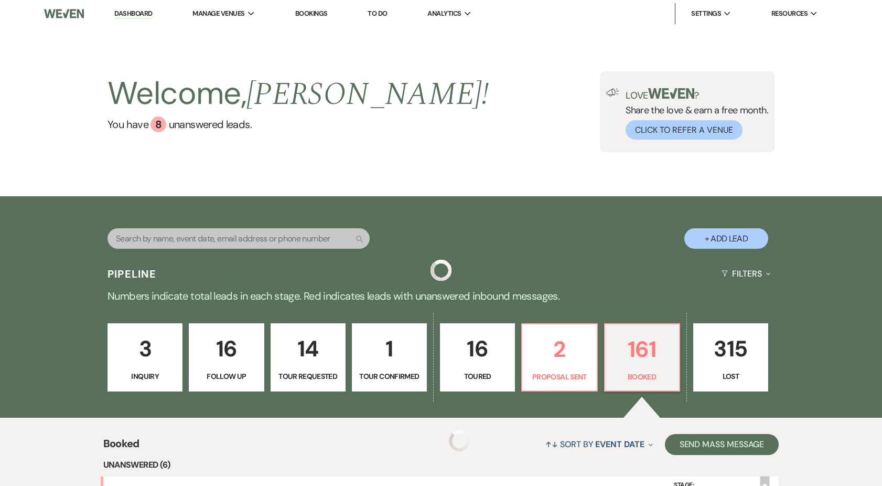
scroll to position [93, 0]
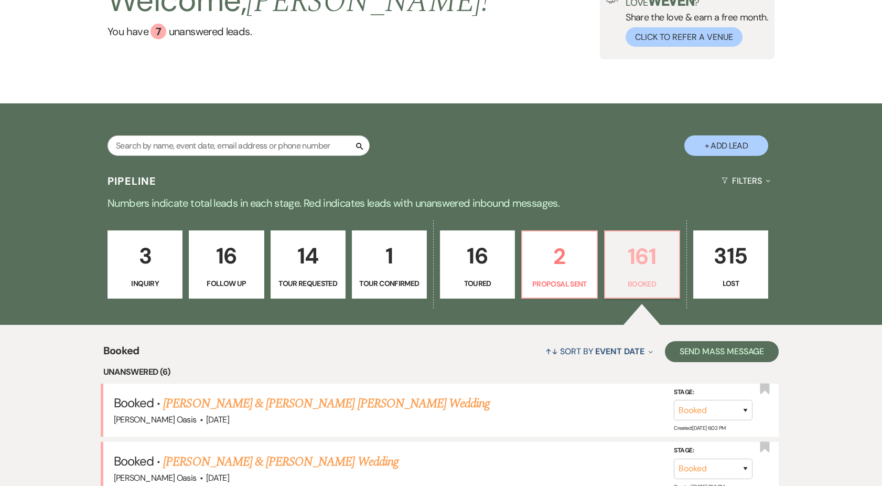
click at [611, 261] on p "161" at bounding box center [641, 256] width 61 height 35
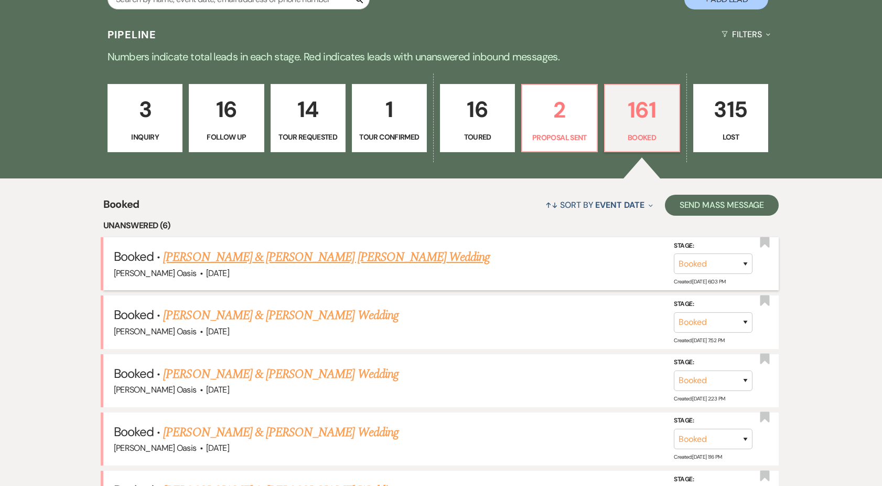
scroll to position [253, 0]
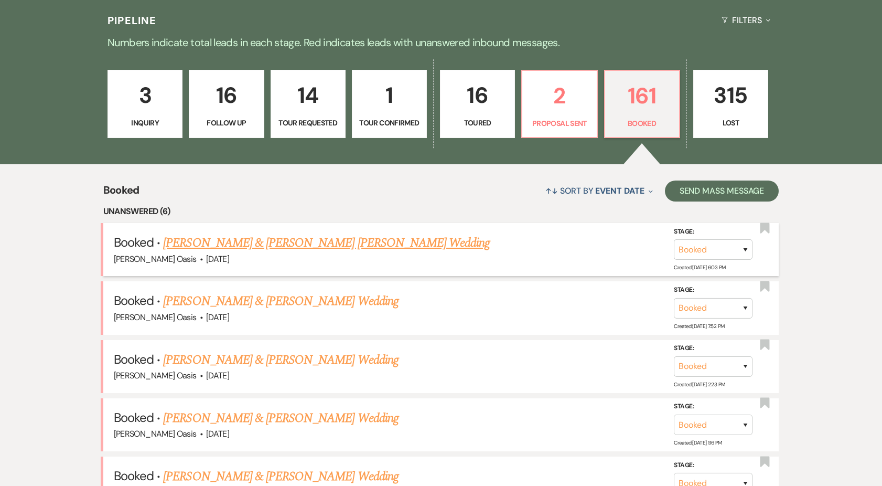
click at [257, 243] on link "[PERSON_NAME] & [PERSON_NAME] [PERSON_NAME] Wedding" at bounding box center [326, 242] width 327 height 19
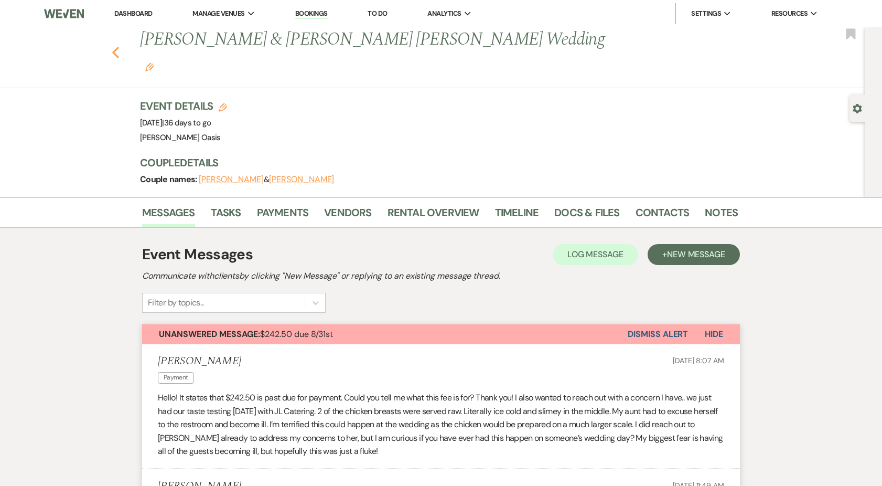
click at [118, 46] on icon "Previous" at bounding box center [116, 52] width 8 height 13
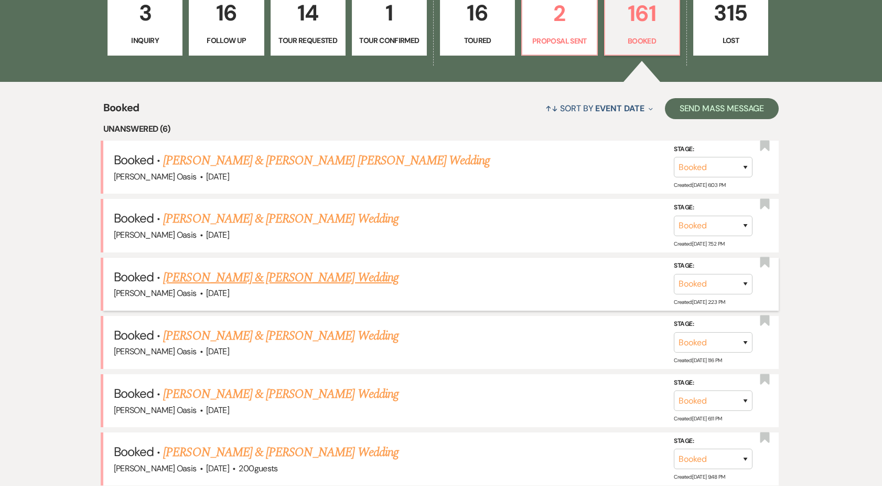
scroll to position [451, 0]
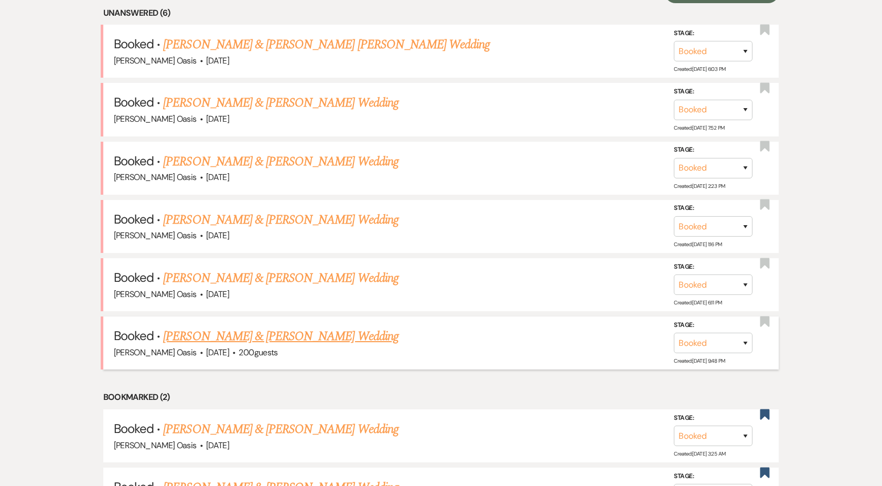
click at [267, 331] on link "[PERSON_NAME] & [PERSON_NAME] Wedding" at bounding box center [280, 336] width 235 height 19
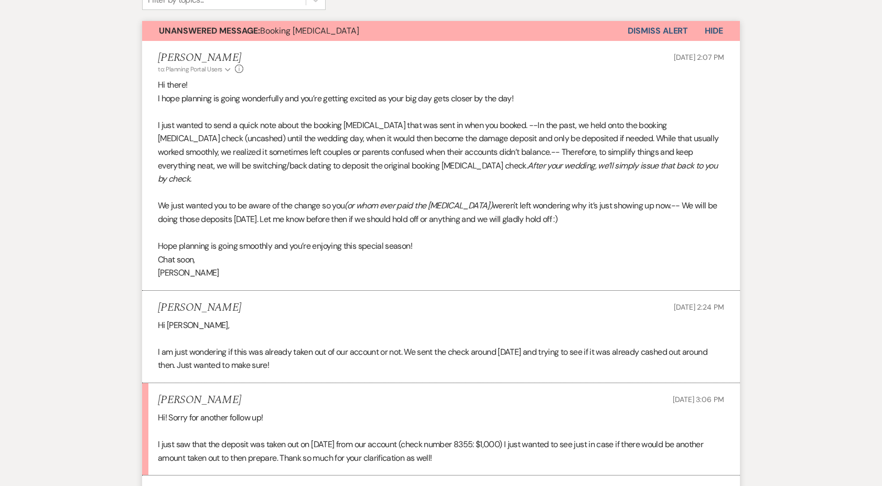
scroll to position [286, 0]
